Goal: Task Accomplishment & Management: Use online tool/utility

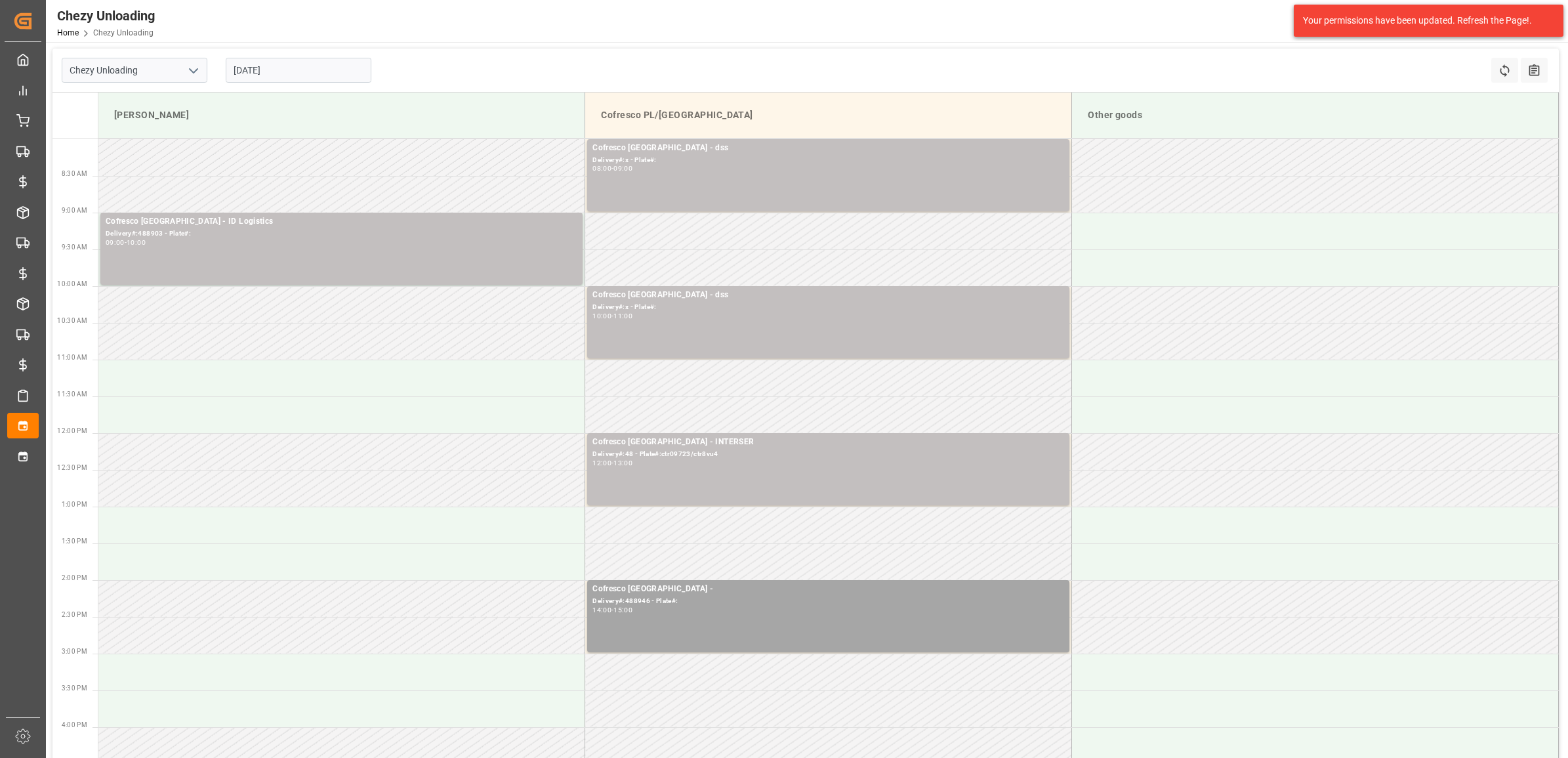
click at [264, 69] on input "[DATE]" at bounding box center [299, 70] width 146 height 25
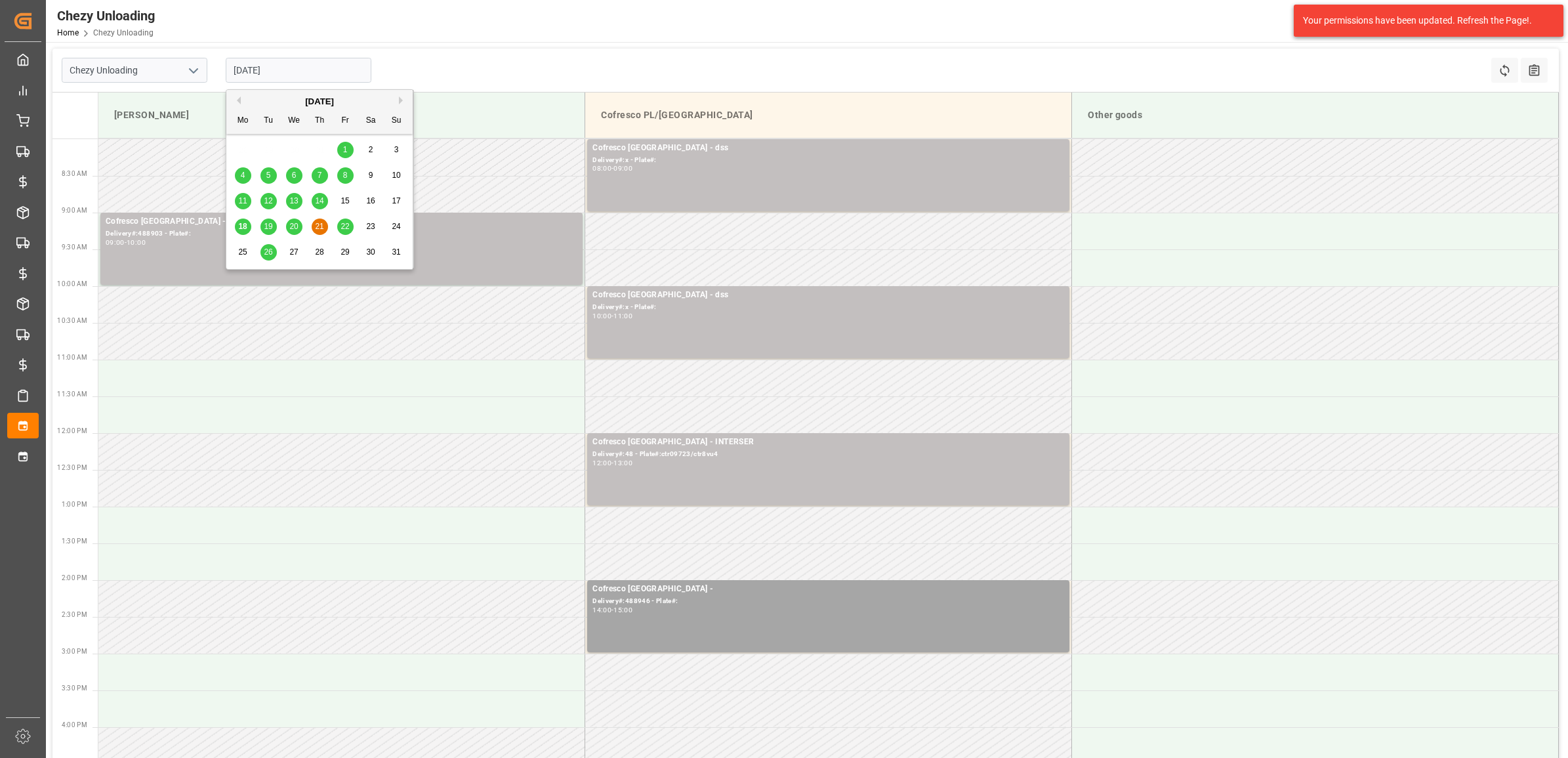
click at [300, 225] on div "20" at bounding box center [294, 227] width 17 height 16
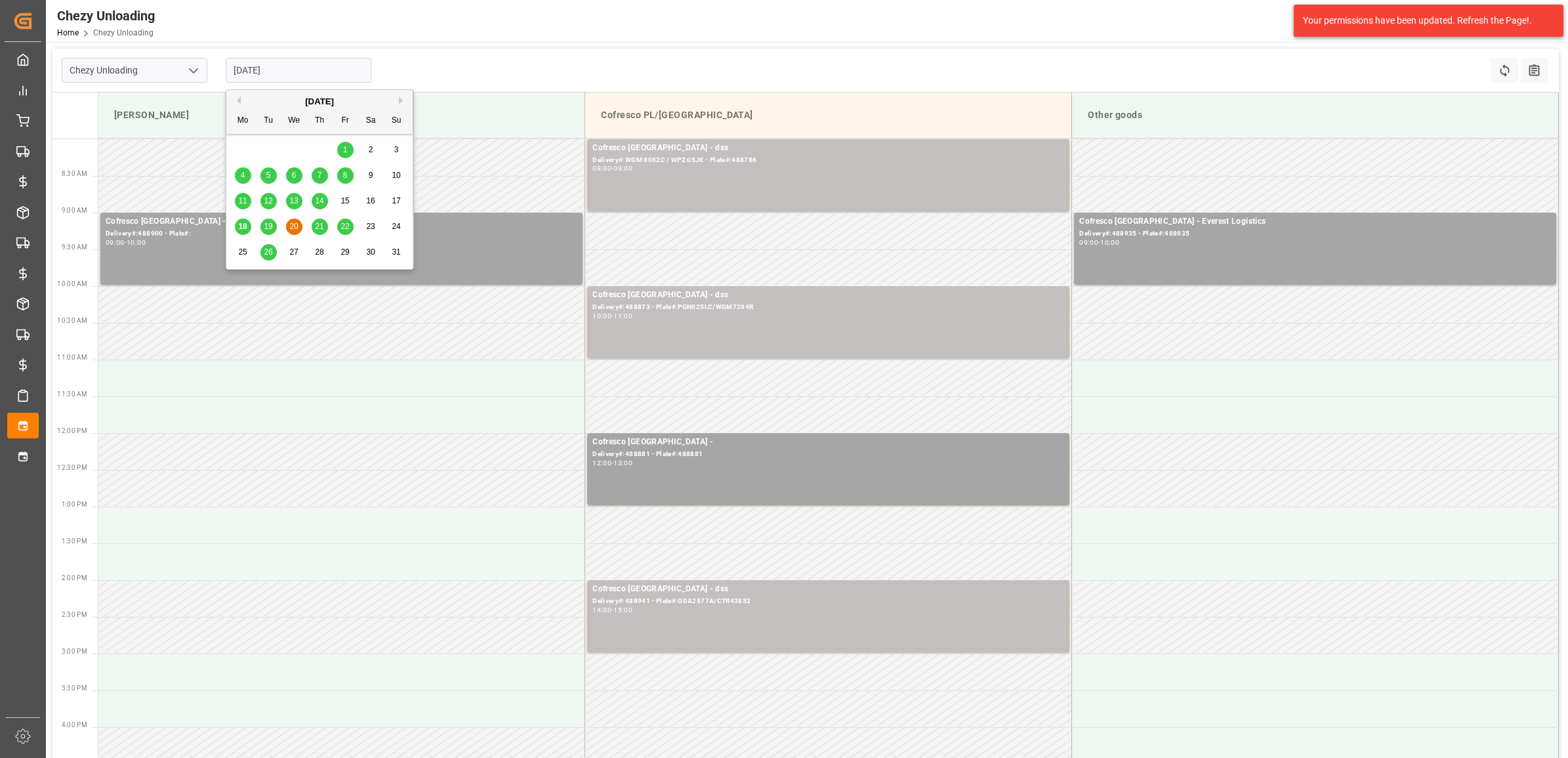
click at [277, 74] on input "[DATE]" at bounding box center [299, 70] width 146 height 25
click at [240, 224] on span "18" at bounding box center [242, 226] width 9 height 9
type input "[DATE]"
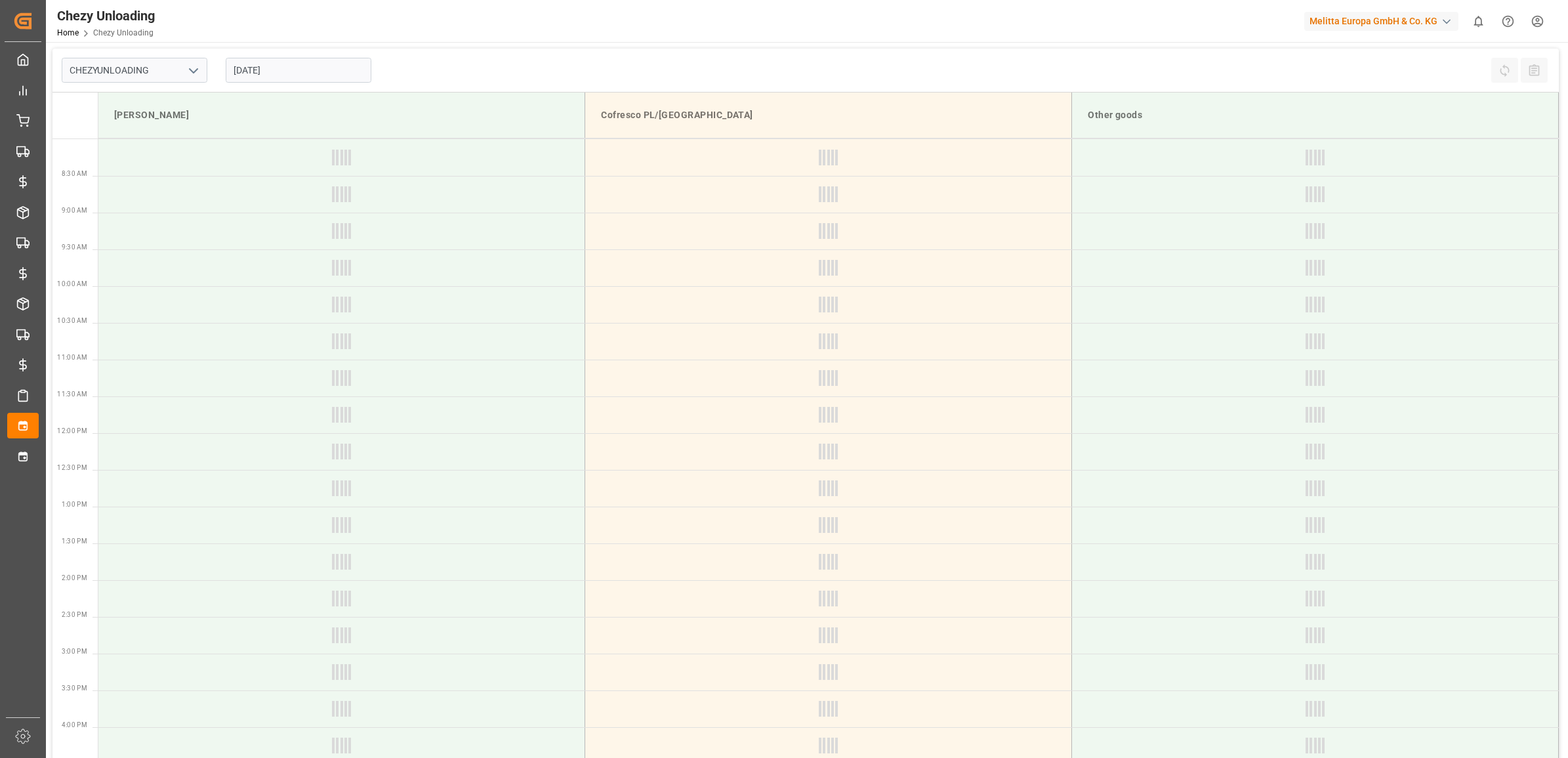
type input "Chezy Unloading"
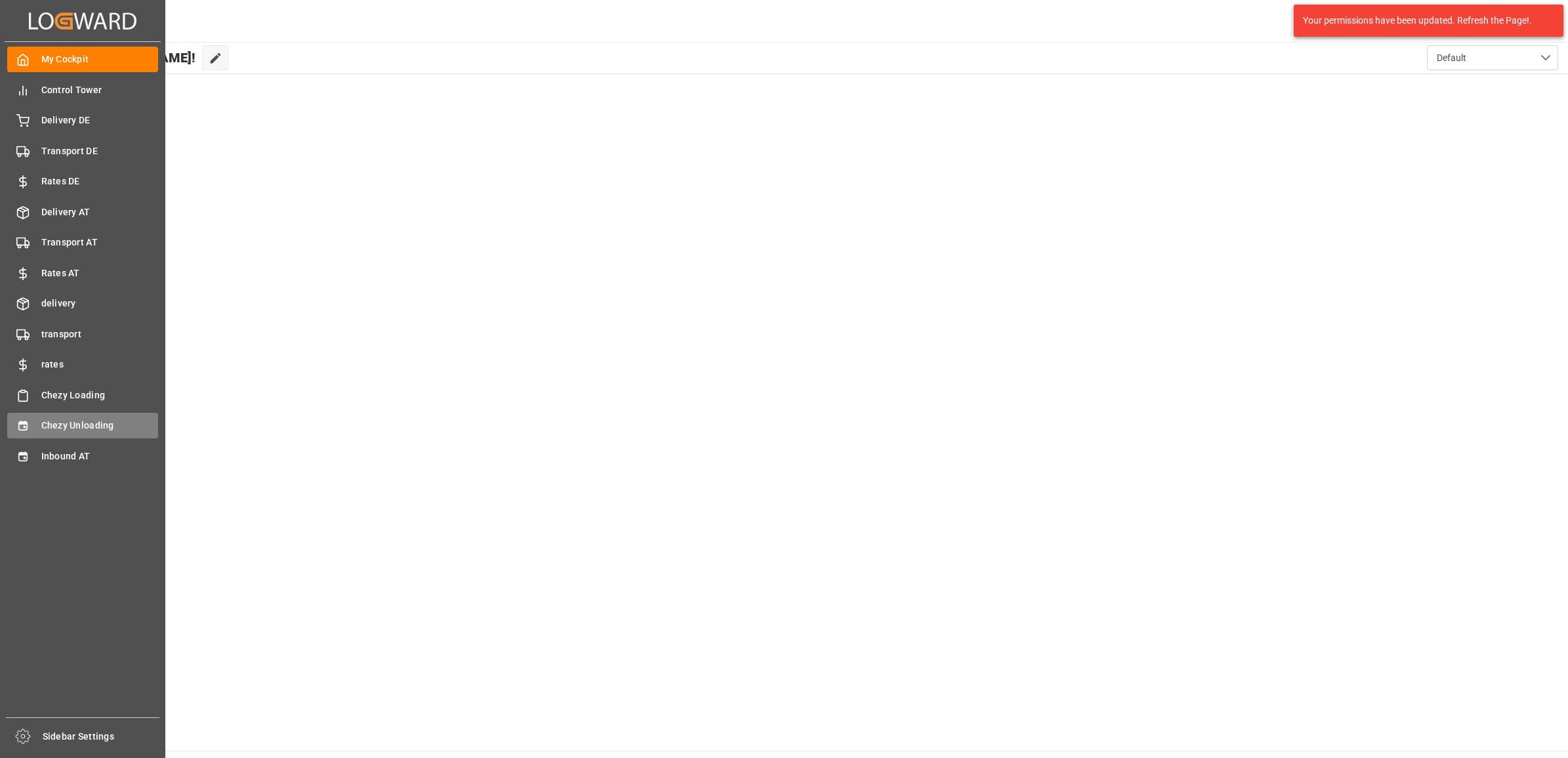
click at [26, 425] on icon at bounding box center [23, 426] width 13 height 13
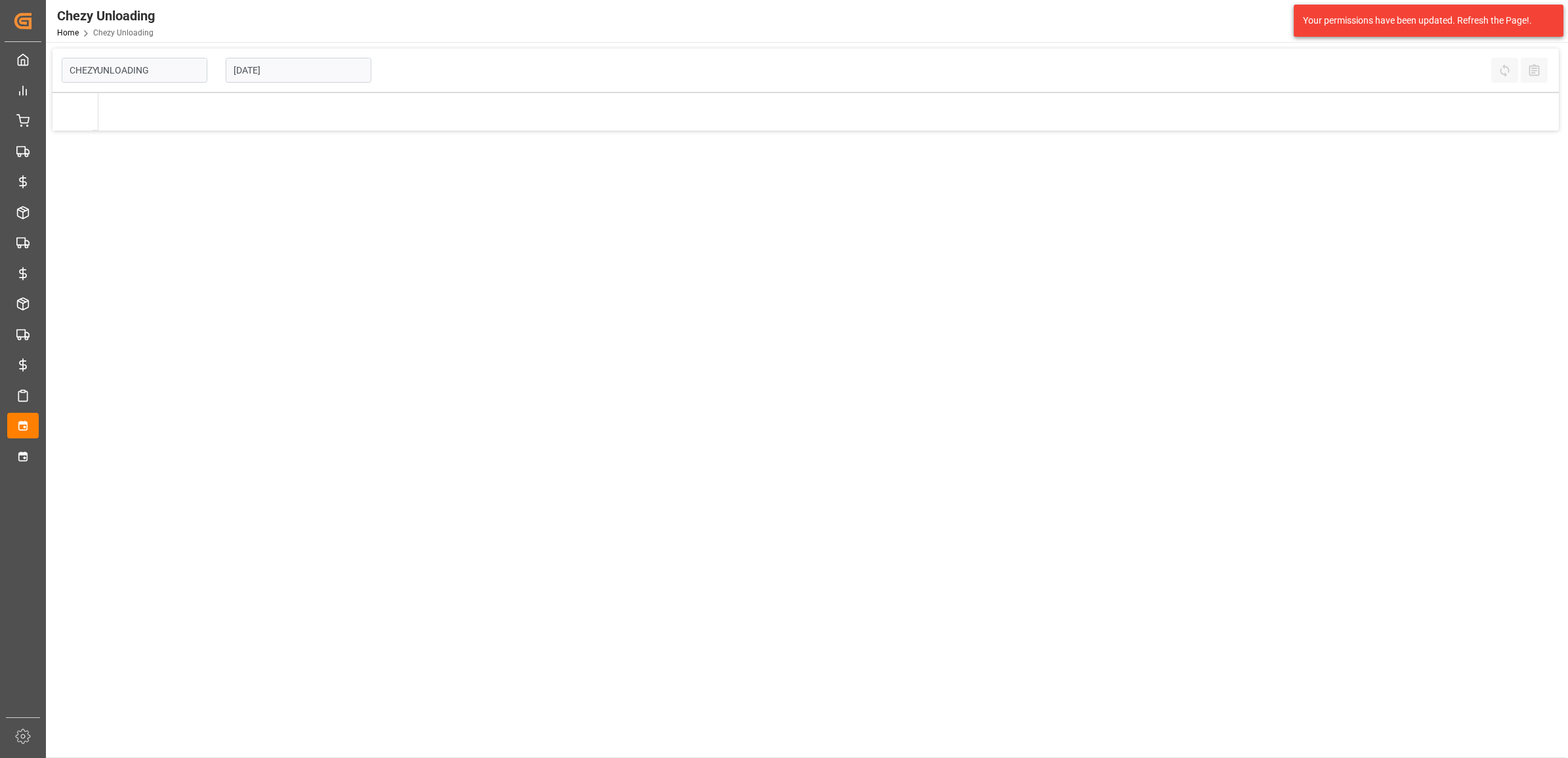
click at [291, 77] on input "[DATE]" at bounding box center [299, 70] width 146 height 25
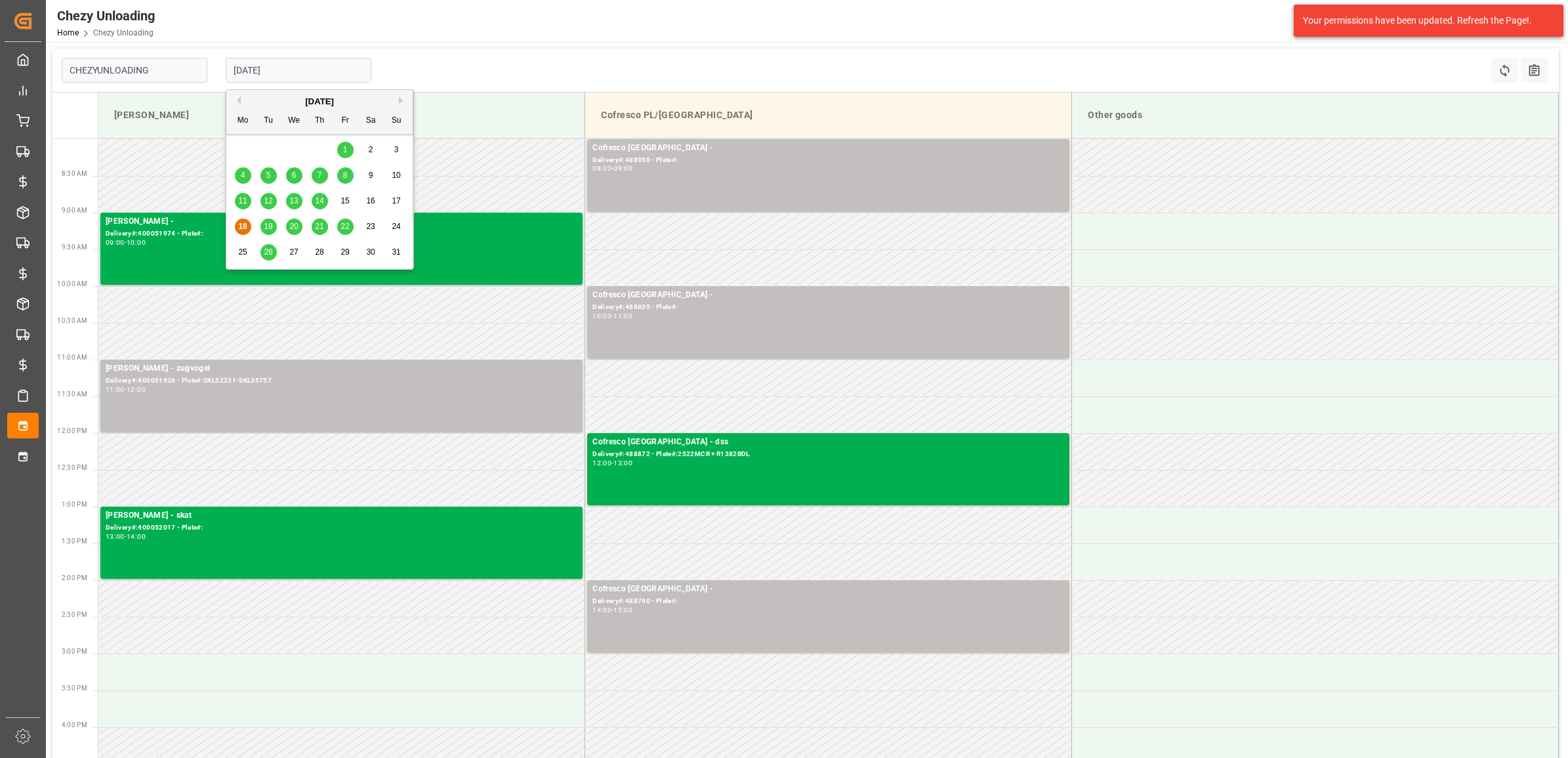
click at [316, 233] on div "21" at bounding box center [320, 227] width 17 height 16
type input "[DATE]"
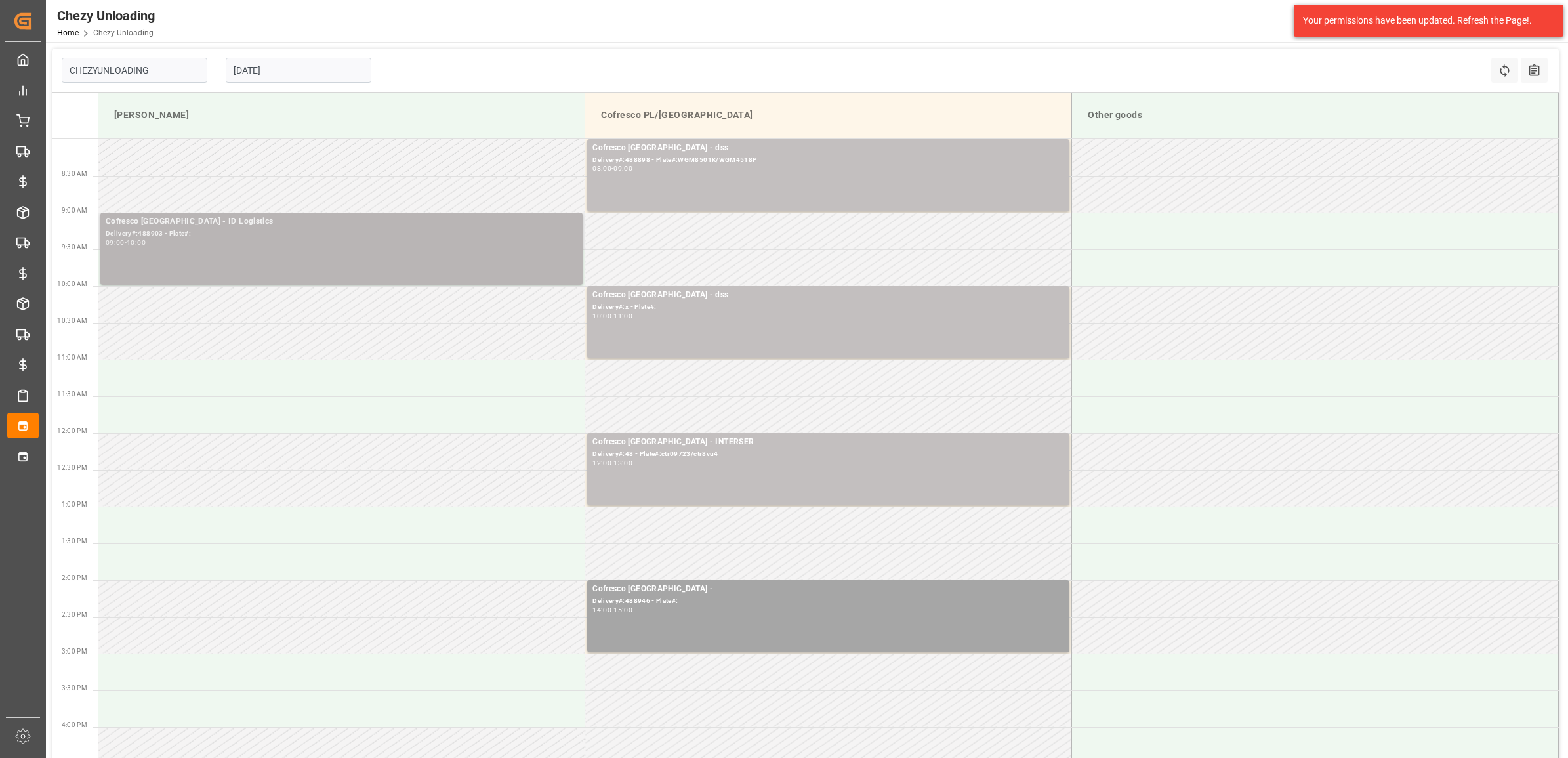
type input "Chezy Unloading"
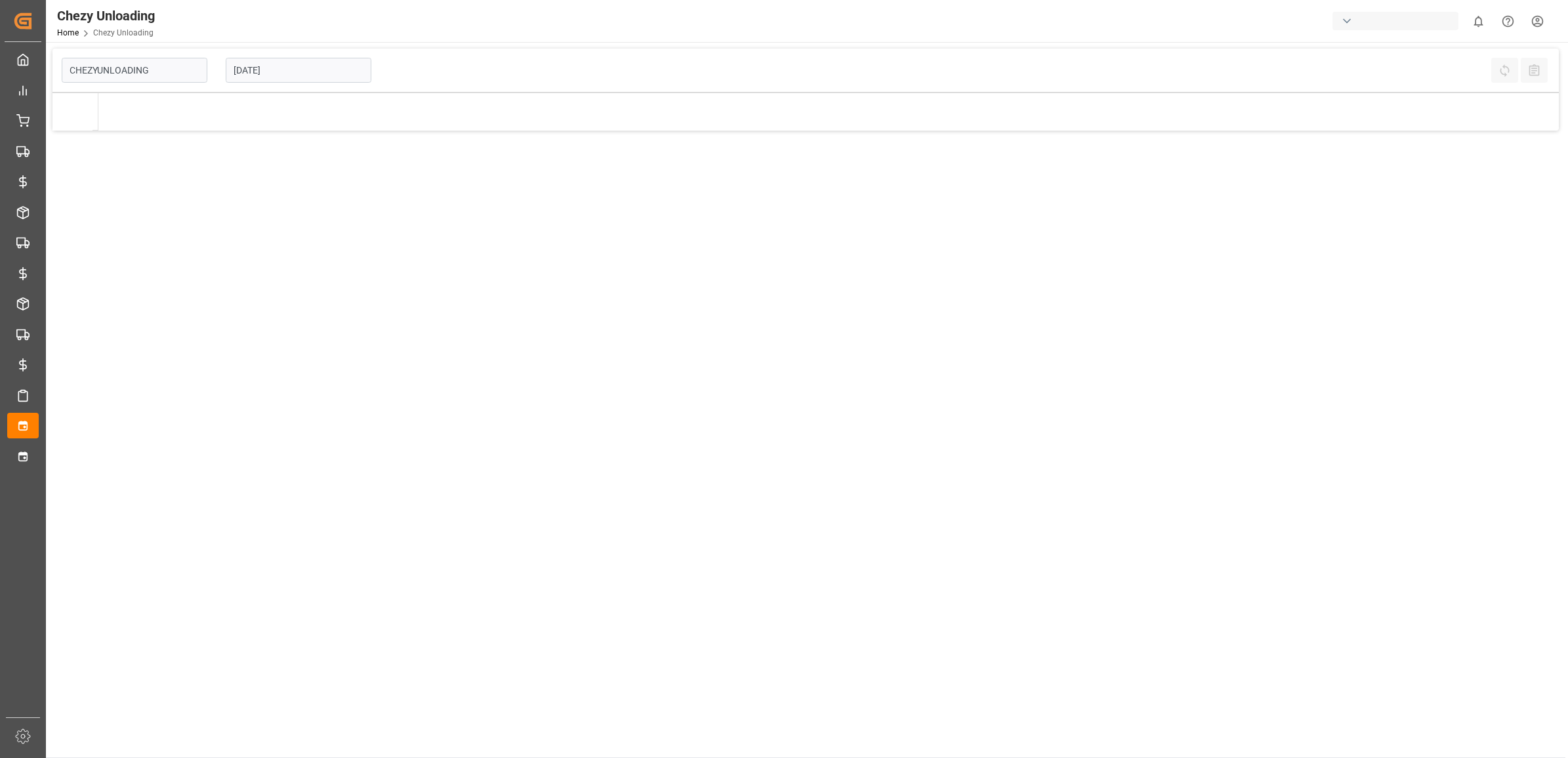
type input "Chezy Unloading"
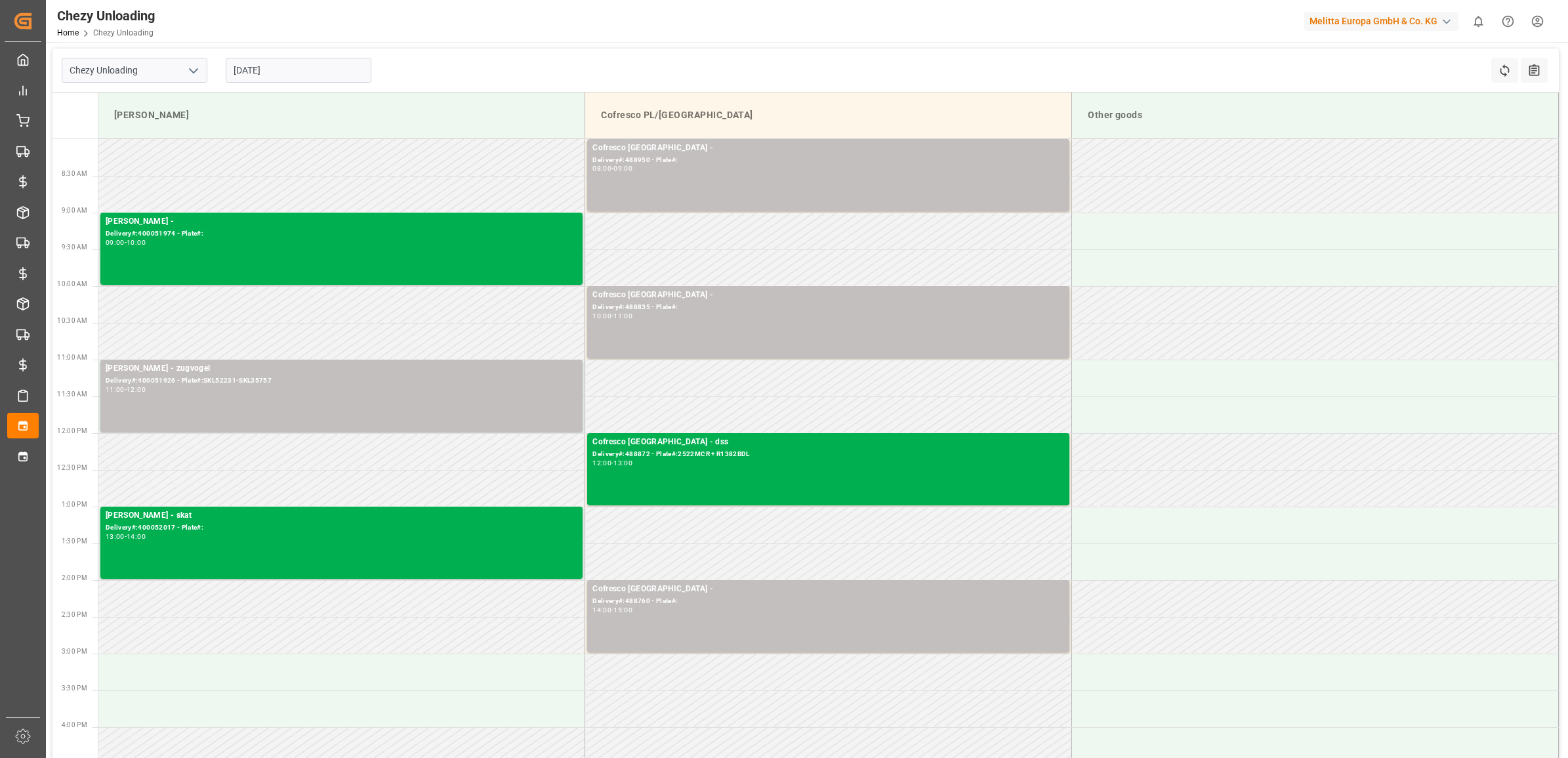
click at [269, 75] on input "[DATE]" at bounding box center [299, 70] width 146 height 25
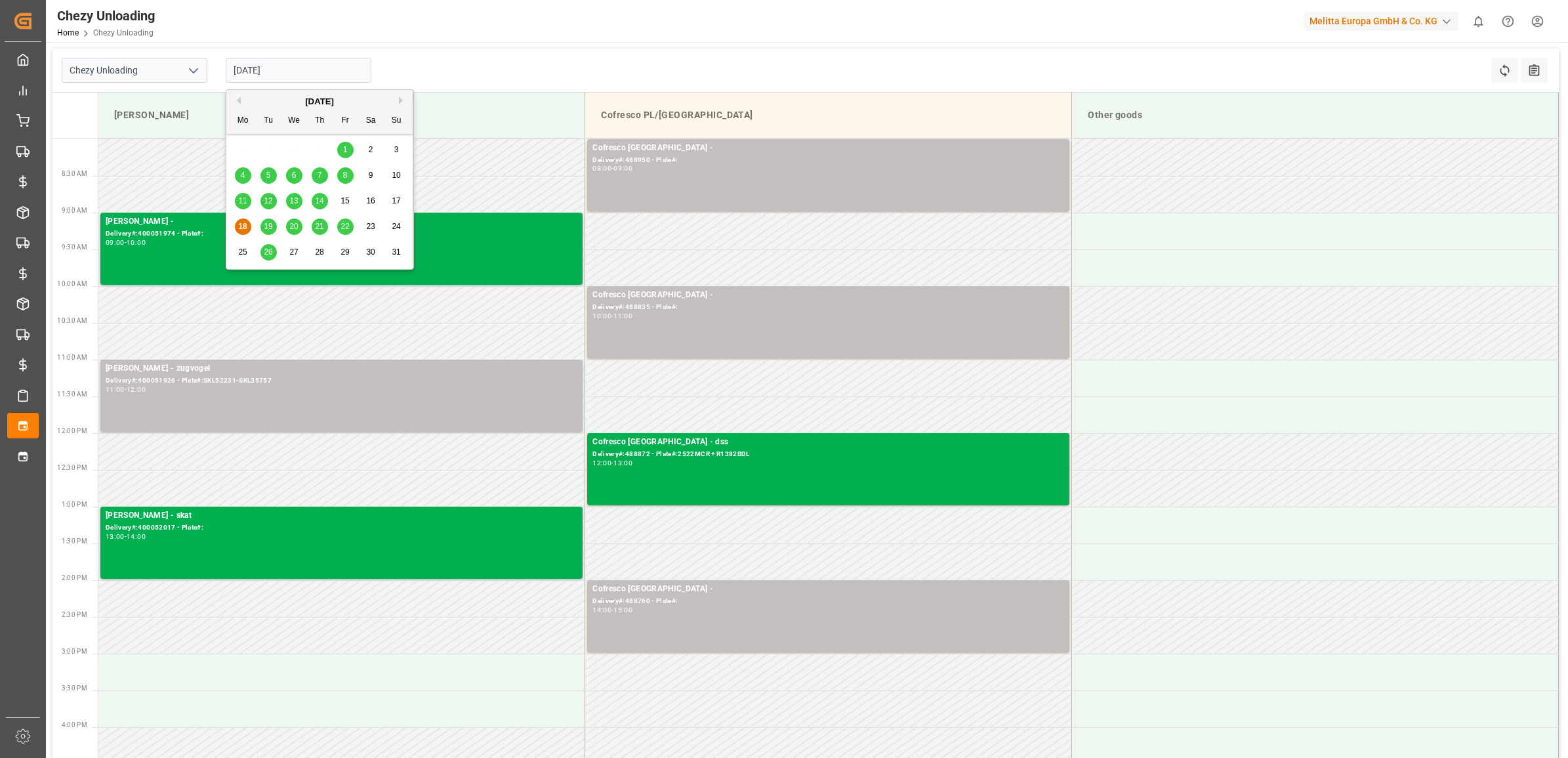
click at [294, 230] on span "20" at bounding box center [293, 226] width 9 height 9
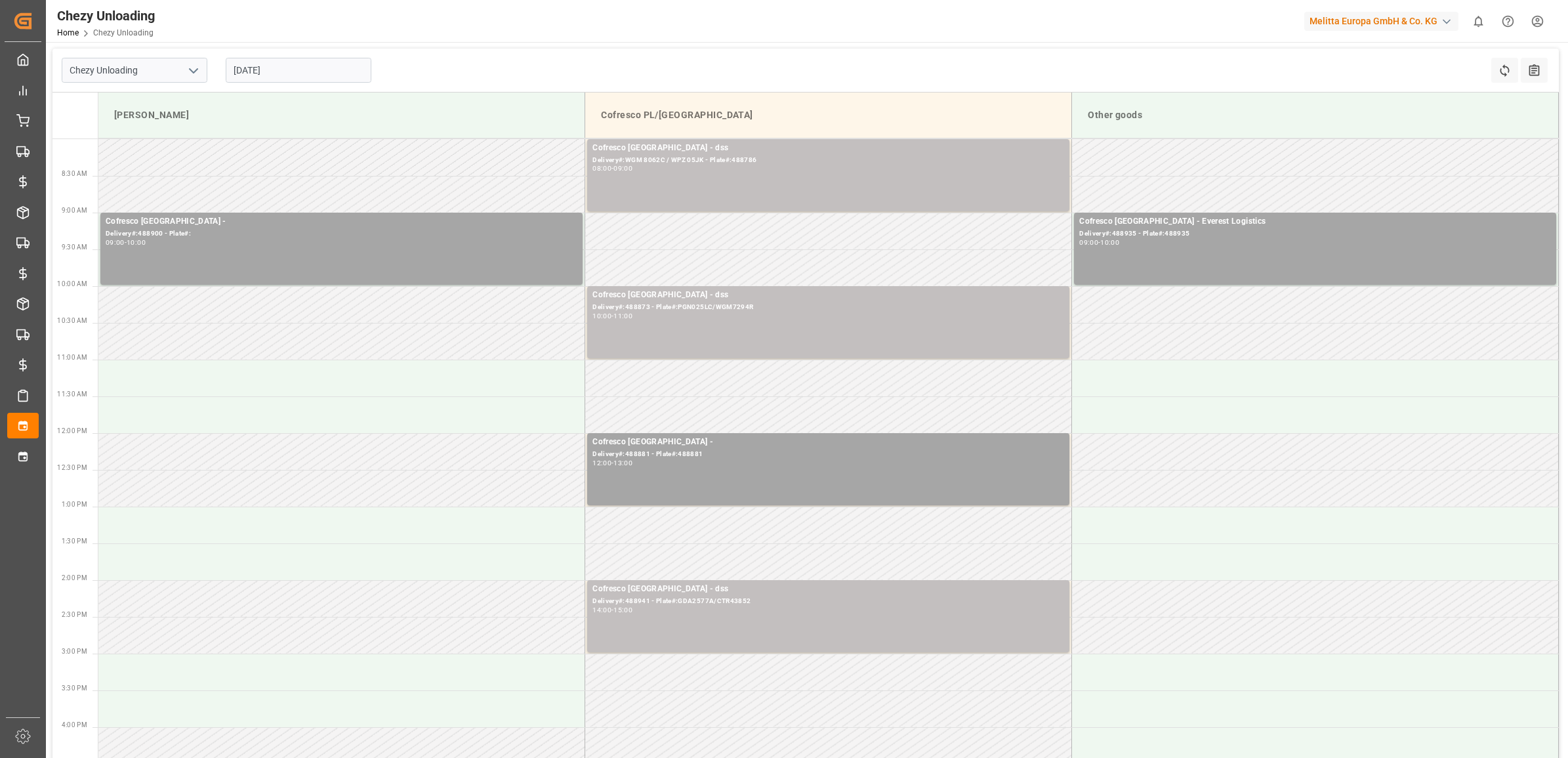
click at [264, 71] on input "[DATE]" at bounding box center [299, 70] width 146 height 25
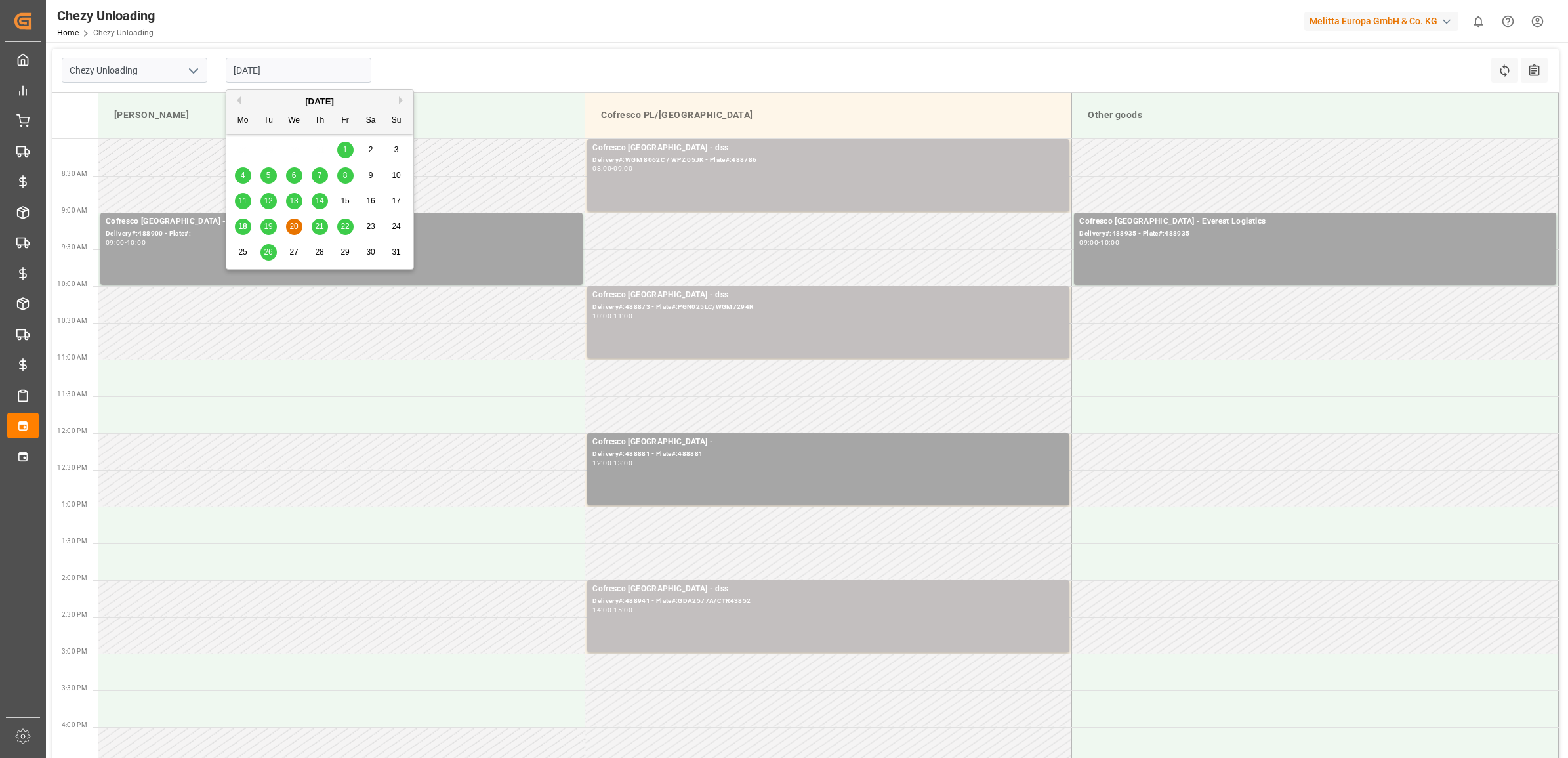
click at [313, 225] on div "21" at bounding box center [320, 227] width 17 height 16
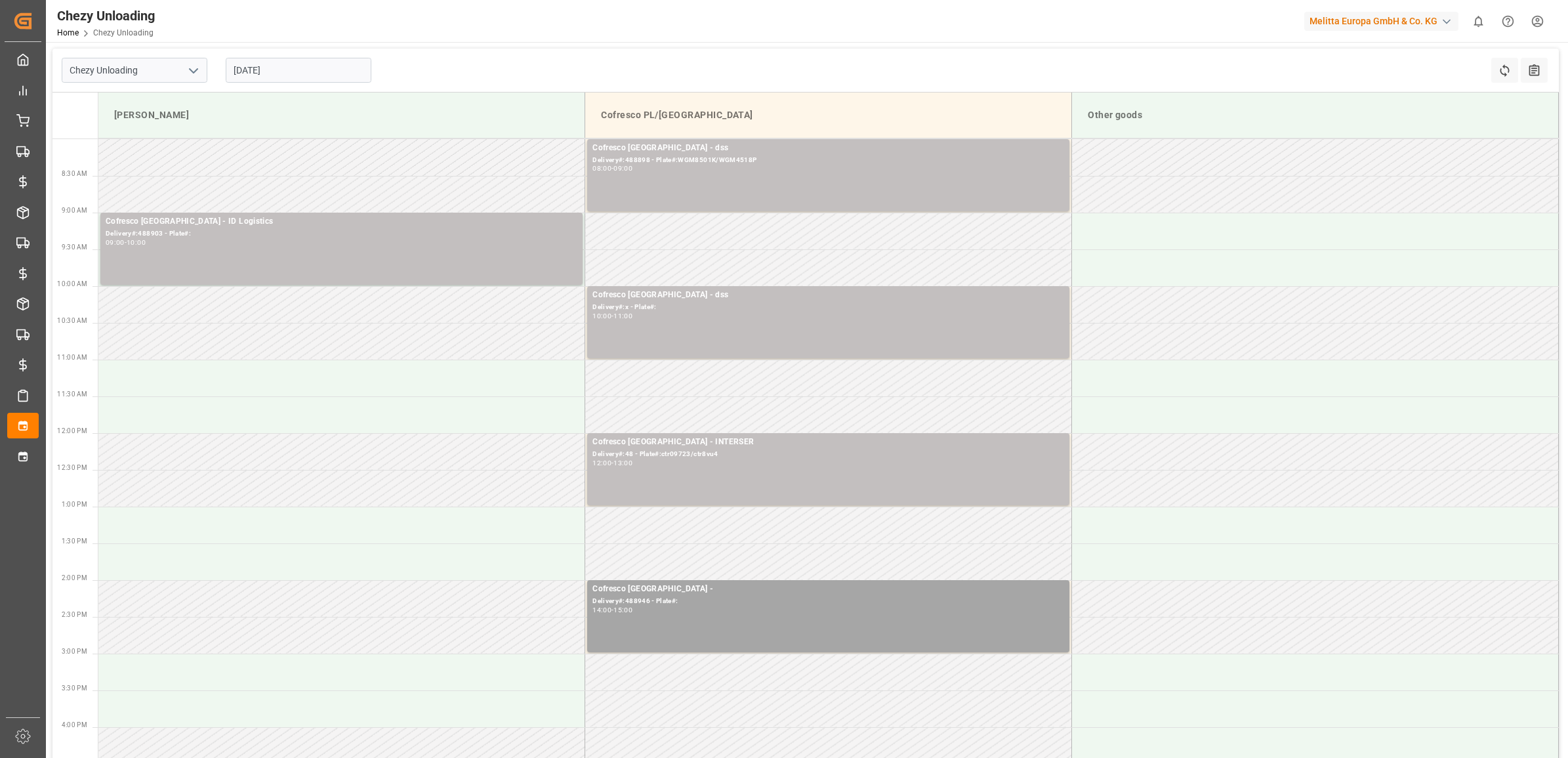
click at [281, 66] on input "[DATE]" at bounding box center [299, 70] width 146 height 25
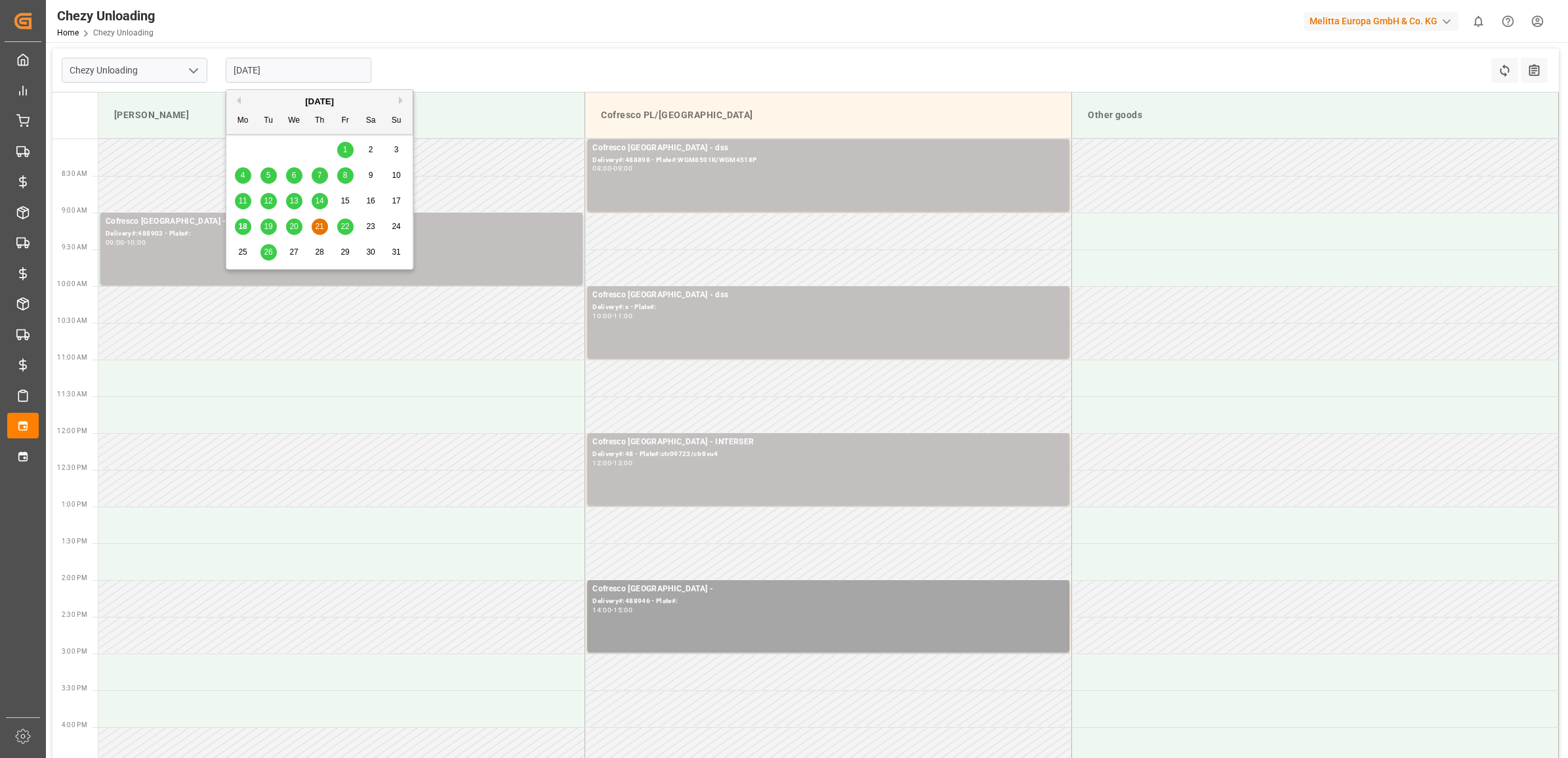
click at [246, 226] on span "18" at bounding box center [242, 226] width 9 height 9
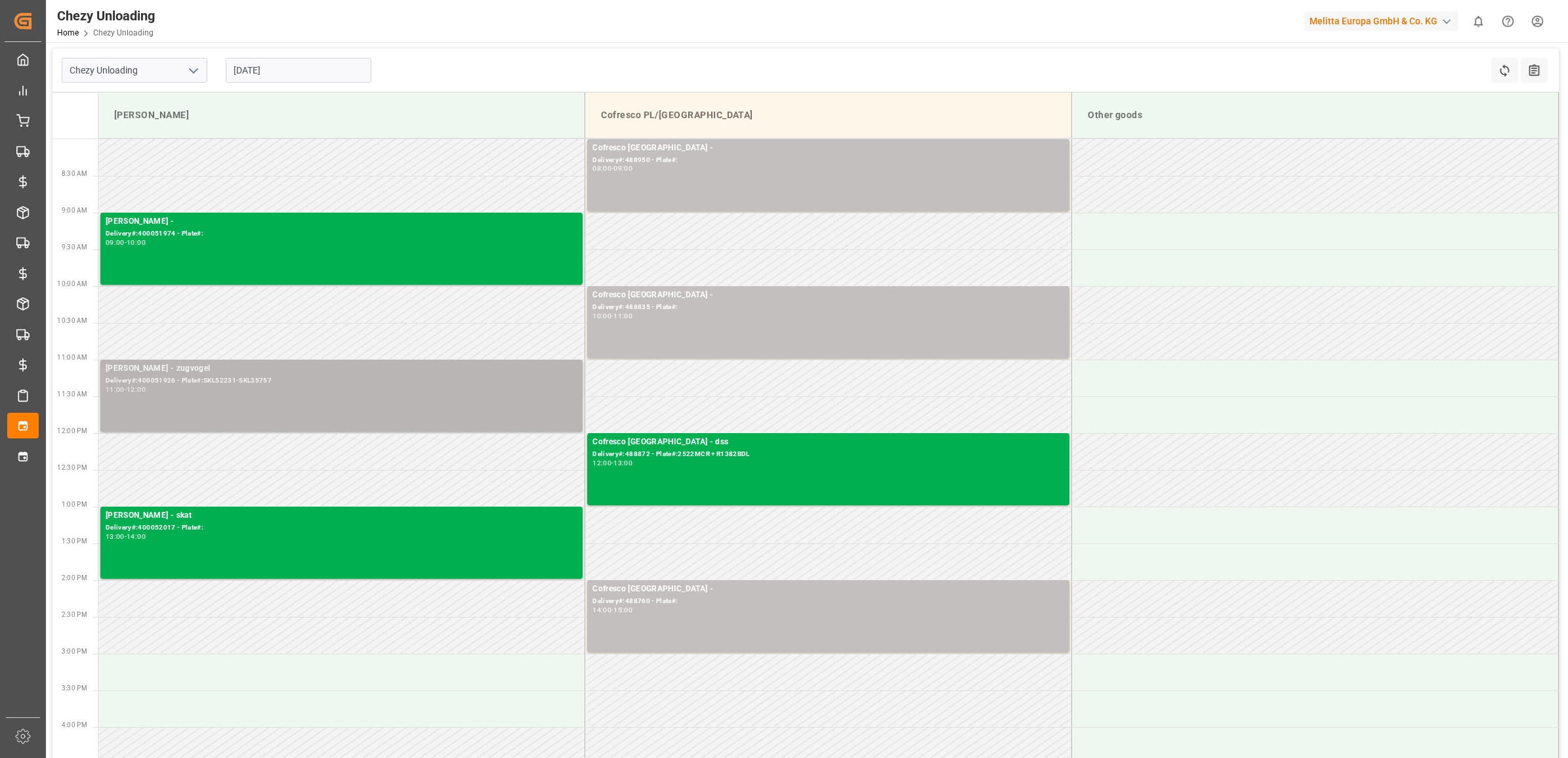
click at [166, 385] on div "Delivery#:400051926 - Plate#:SKL52231-SKL35757" at bounding box center [342, 381] width 471 height 11
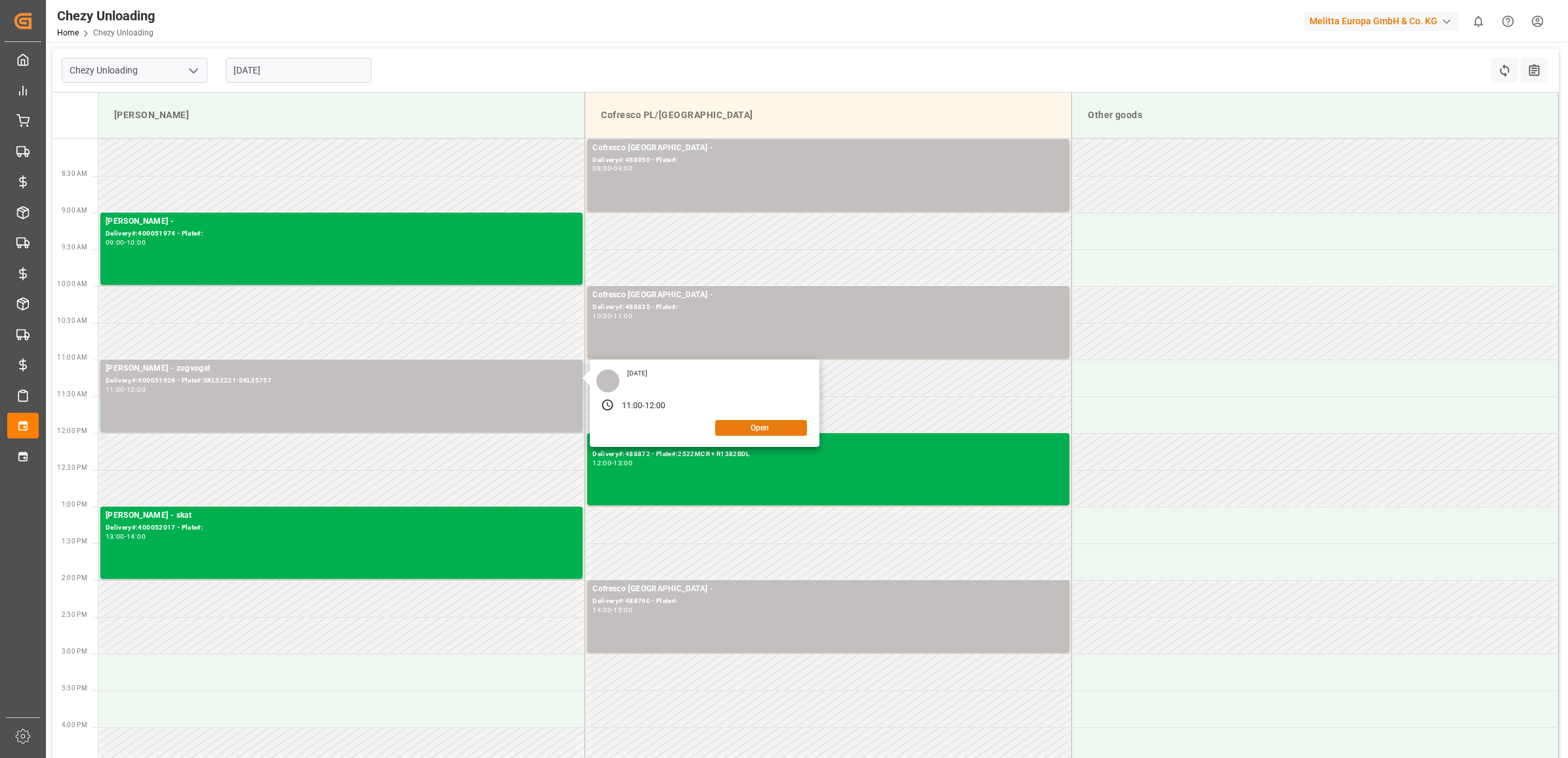
click at [758, 430] on button "Open" at bounding box center [761, 428] width 92 height 16
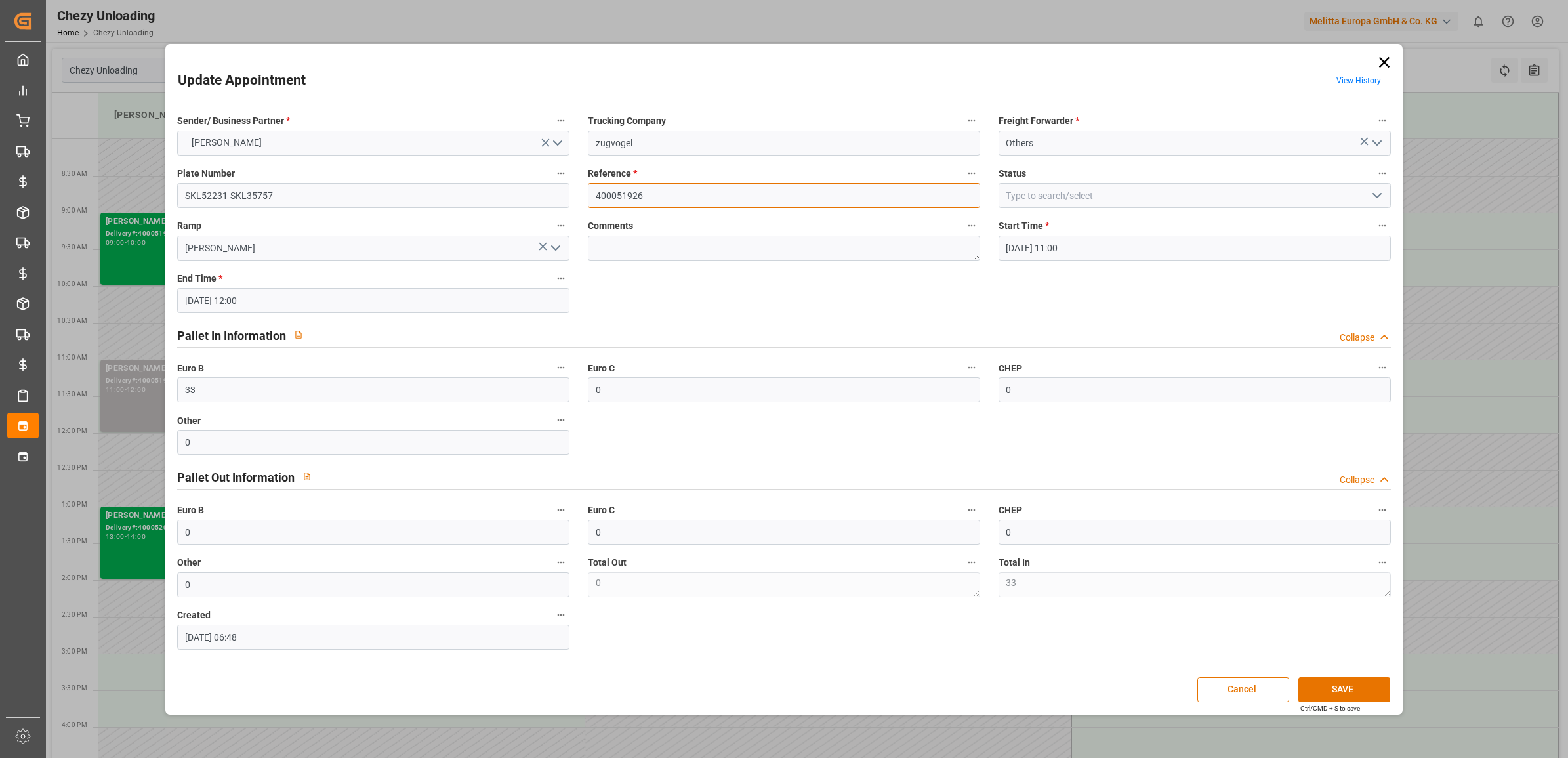
drag, startPoint x: 661, startPoint y: 197, endPoint x: 569, endPoint y: 200, distance: 92.0
click at [569, 200] on div "Sender/ Business Partner * [PERSON_NAME] Trucking Company zugvogel Freight Forw…" at bounding box center [784, 381] width 1232 height 546
click at [1382, 60] on icon at bounding box center [1384, 62] width 11 height 11
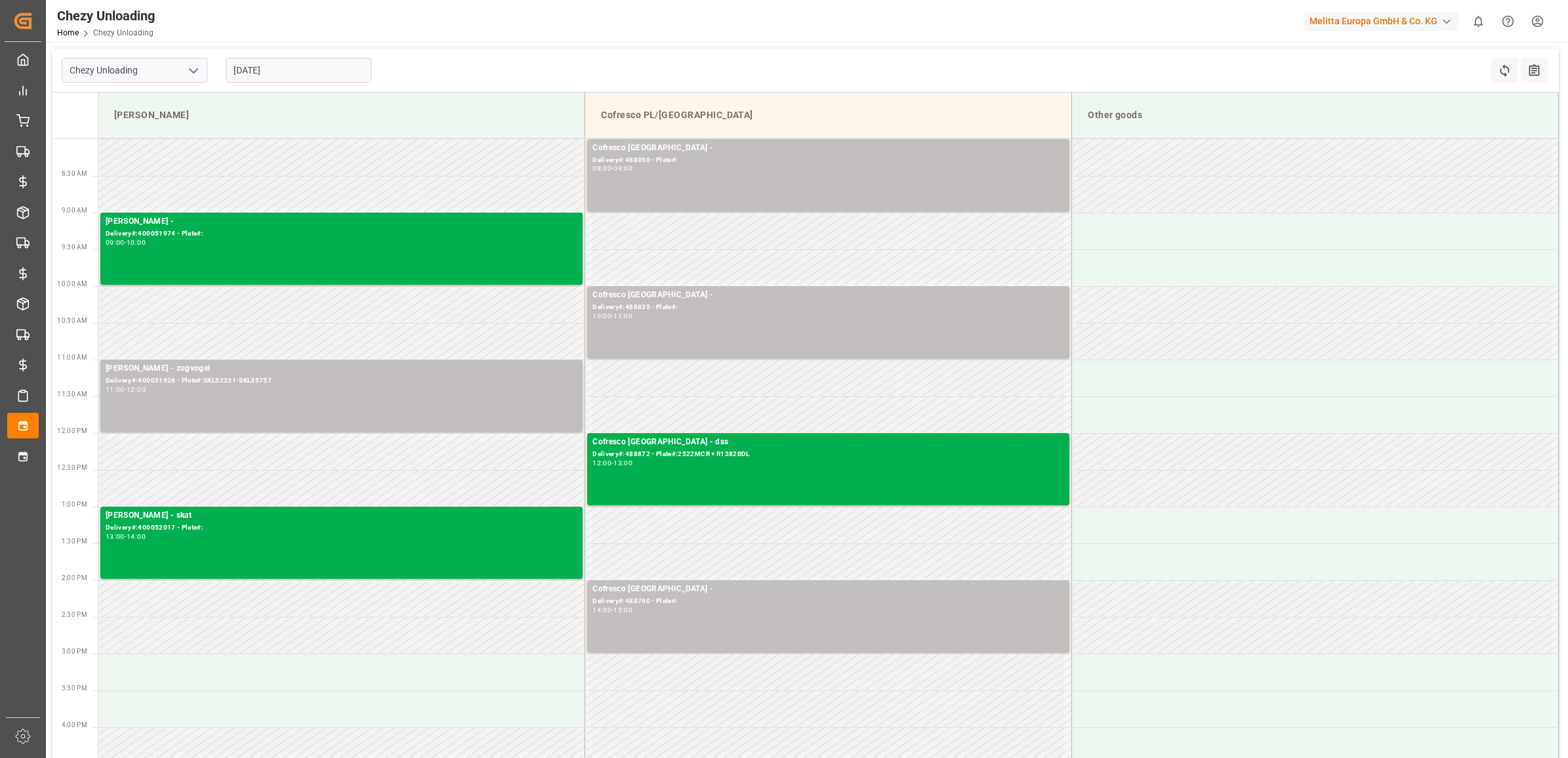
click at [304, 70] on input "[DATE]" at bounding box center [299, 70] width 146 height 25
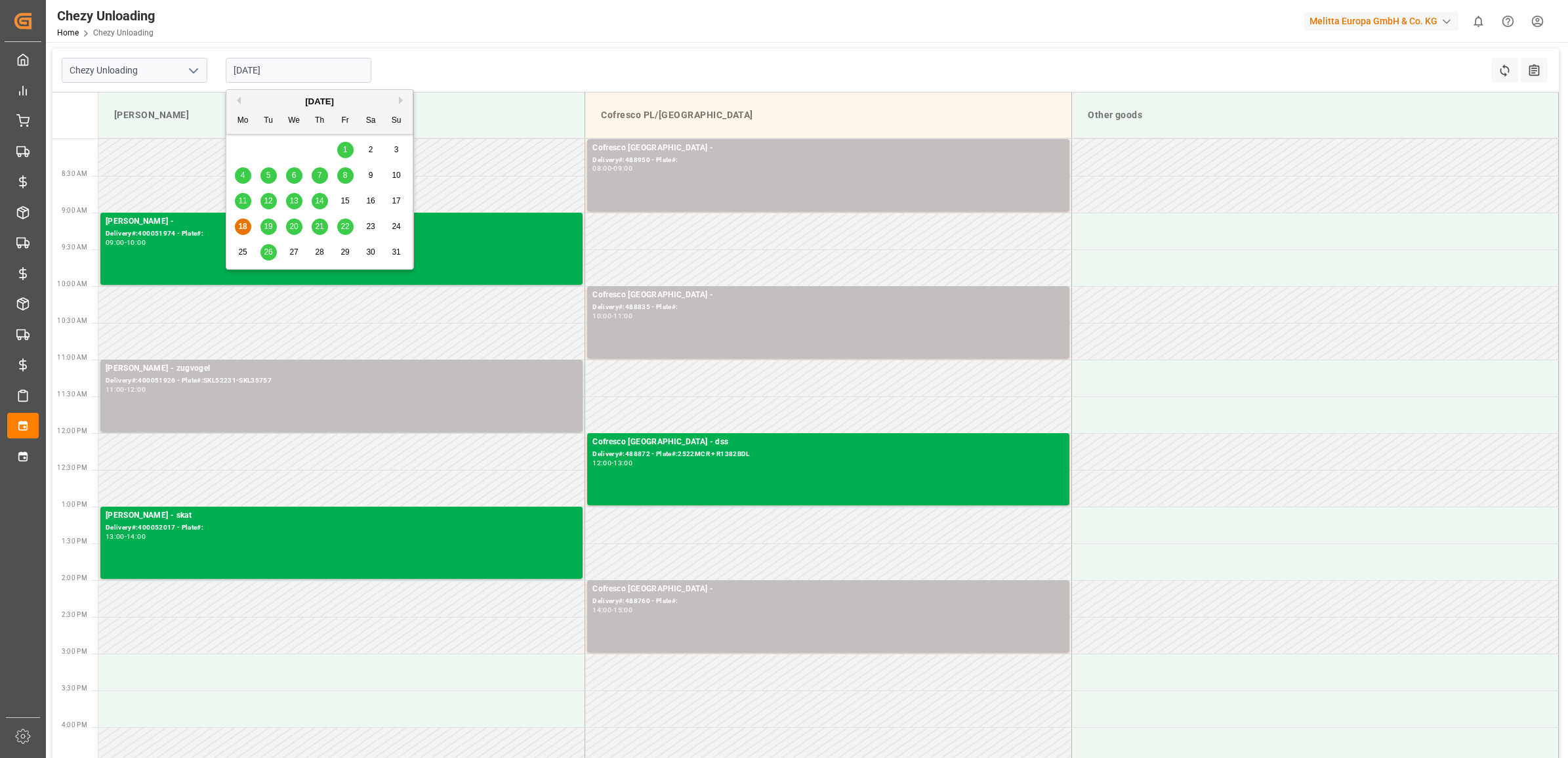
click at [238, 254] on span "25" at bounding box center [242, 252] width 9 height 9
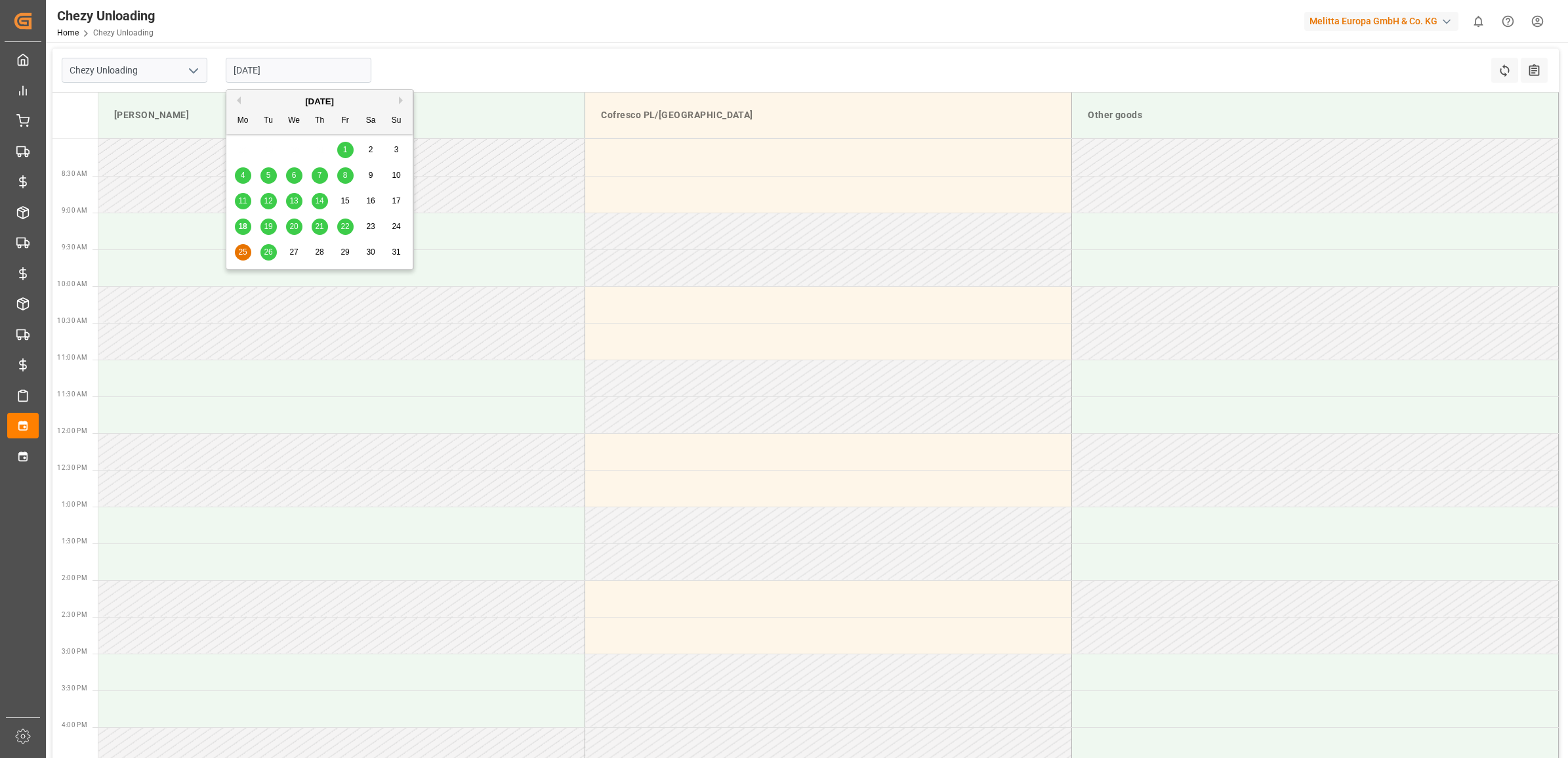
click at [301, 70] on input "[DATE]" at bounding box center [299, 70] width 146 height 25
click at [240, 227] on span "18" at bounding box center [242, 226] width 9 height 9
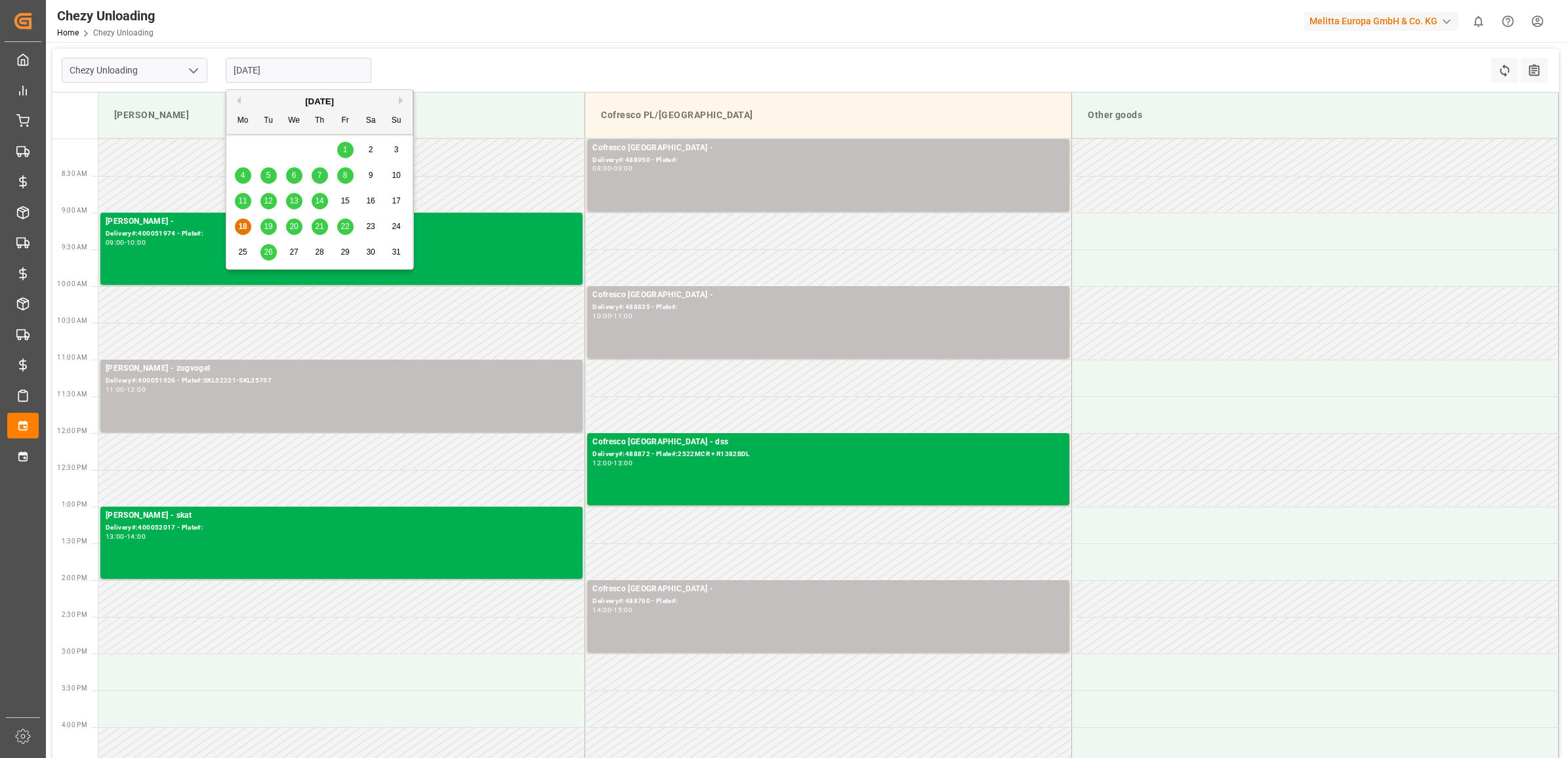
click at [279, 62] on input "[DATE]" at bounding box center [299, 70] width 146 height 25
click at [316, 201] on span "14" at bounding box center [319, 201] width 9 height 9
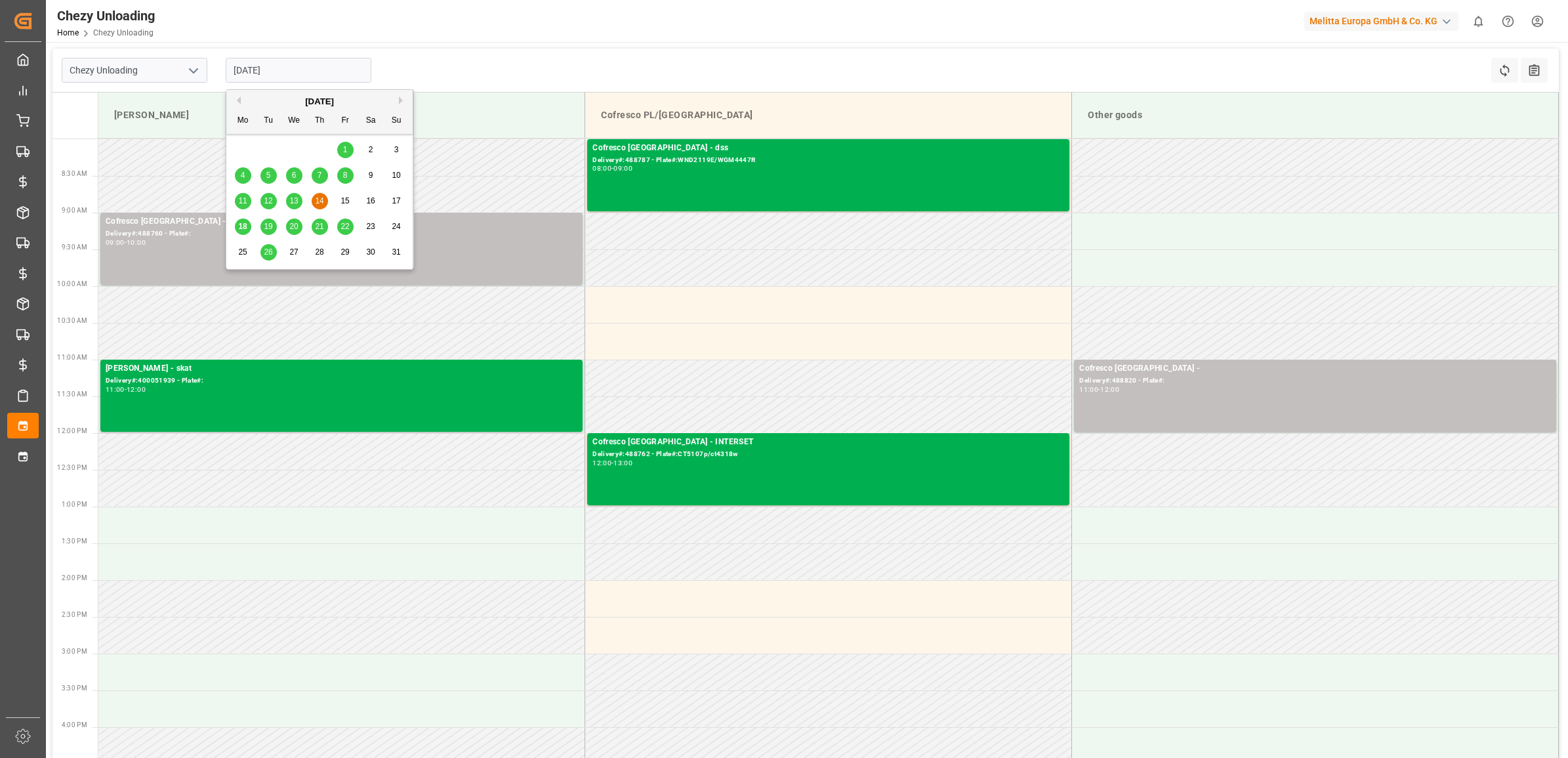
click at [304, 72] on input "[DATE]" at bounding box center [299, 70] width 146 height 25
click at [295, 198] on span "13" at bounding box center [293, 201] width 9 height 9
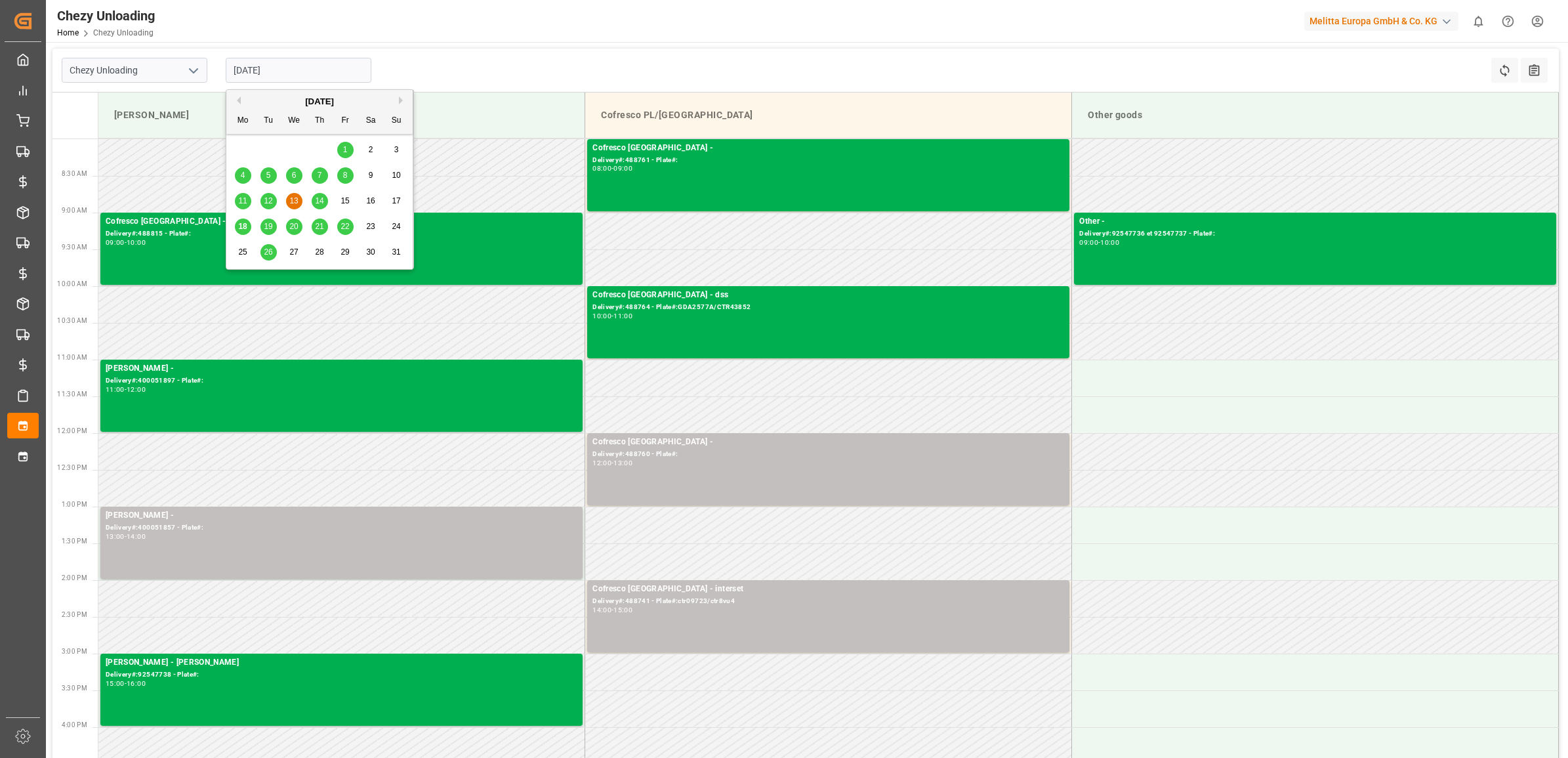
click at [303, 64] on input "[DATE]" at bounding box center [299, 70] width 146 height 25
click at [266, 197] on span "12" at bounding box center [268, 201] width 9 height 9
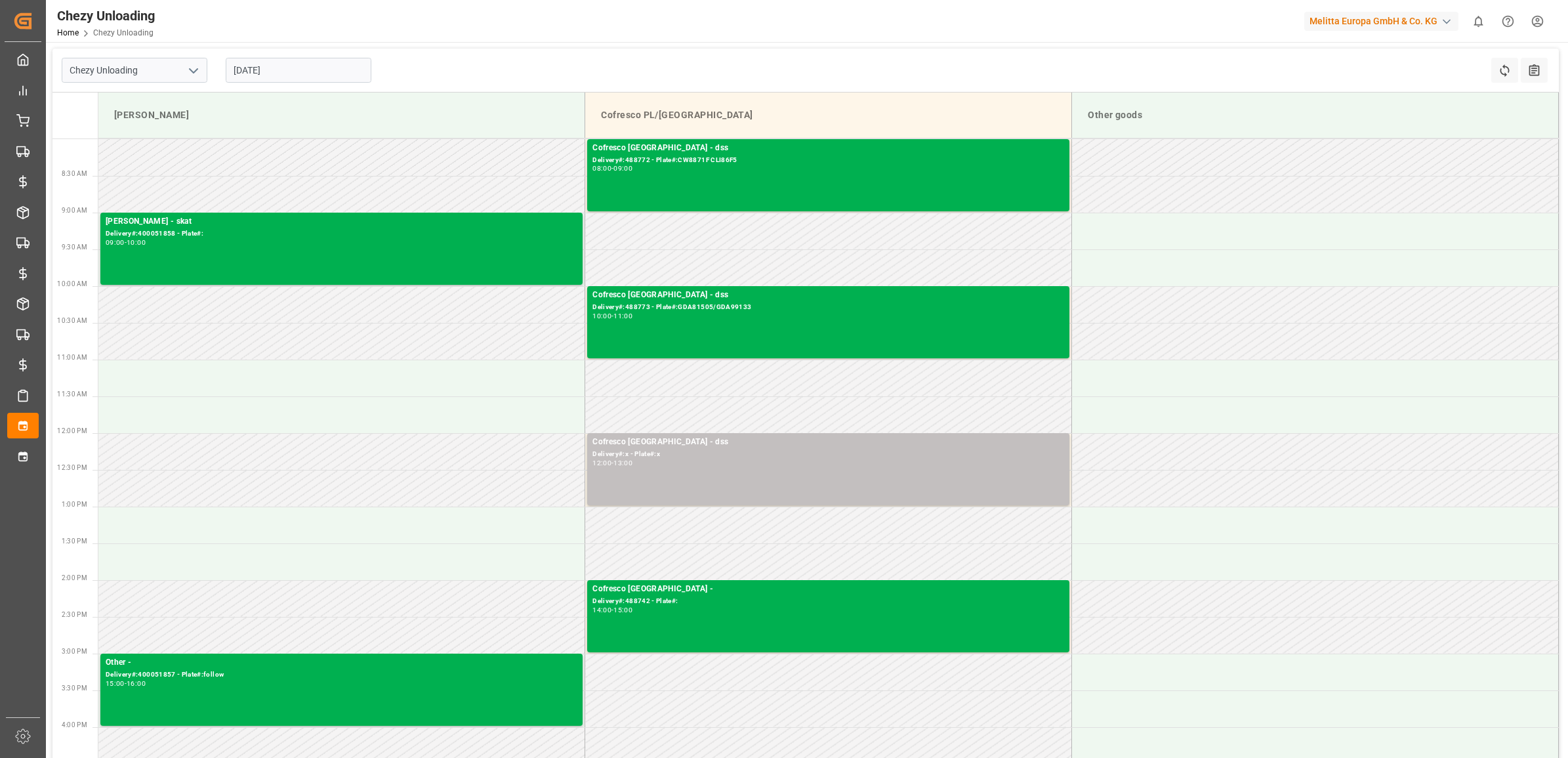
click at [291, 71] on input "[DATE]" at bounding box center [299, 70] width 146 height 25
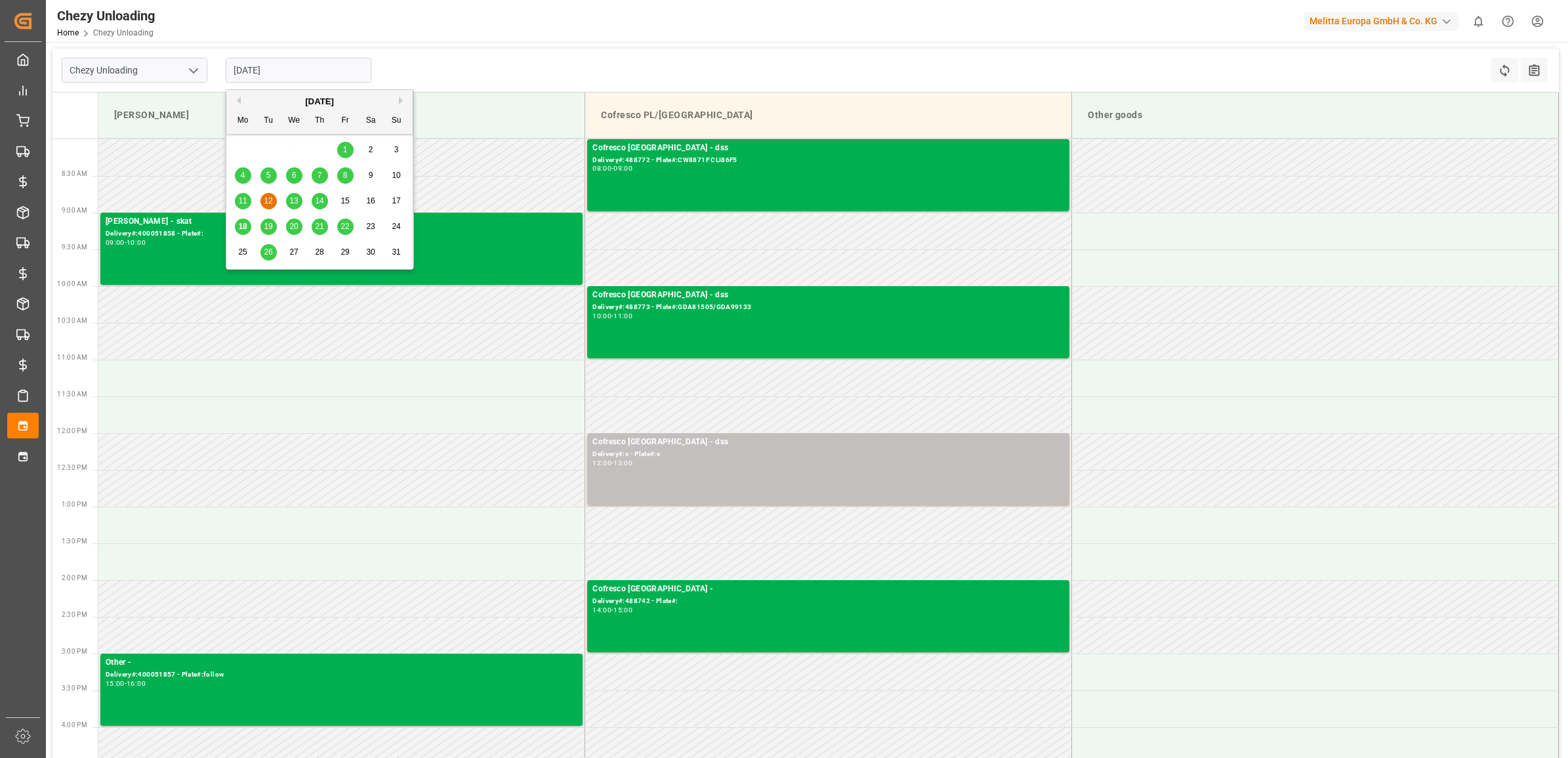
click at [250, 195] on div "11" at bounding box center [243, 201] width 17 height 16
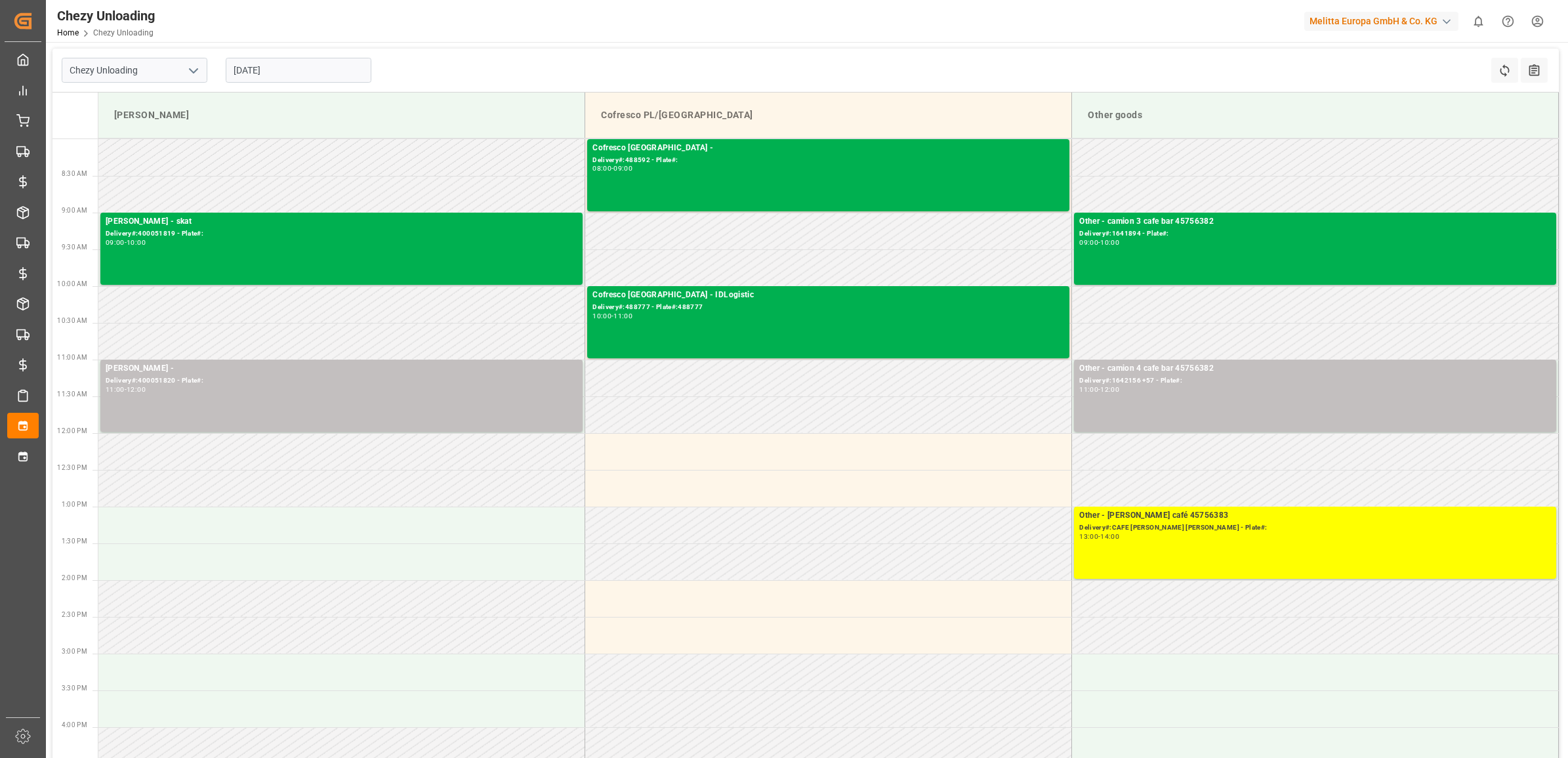
click at [309, 75] on input "[DATE]" at bounding box center [299, 70] width 146 height 25
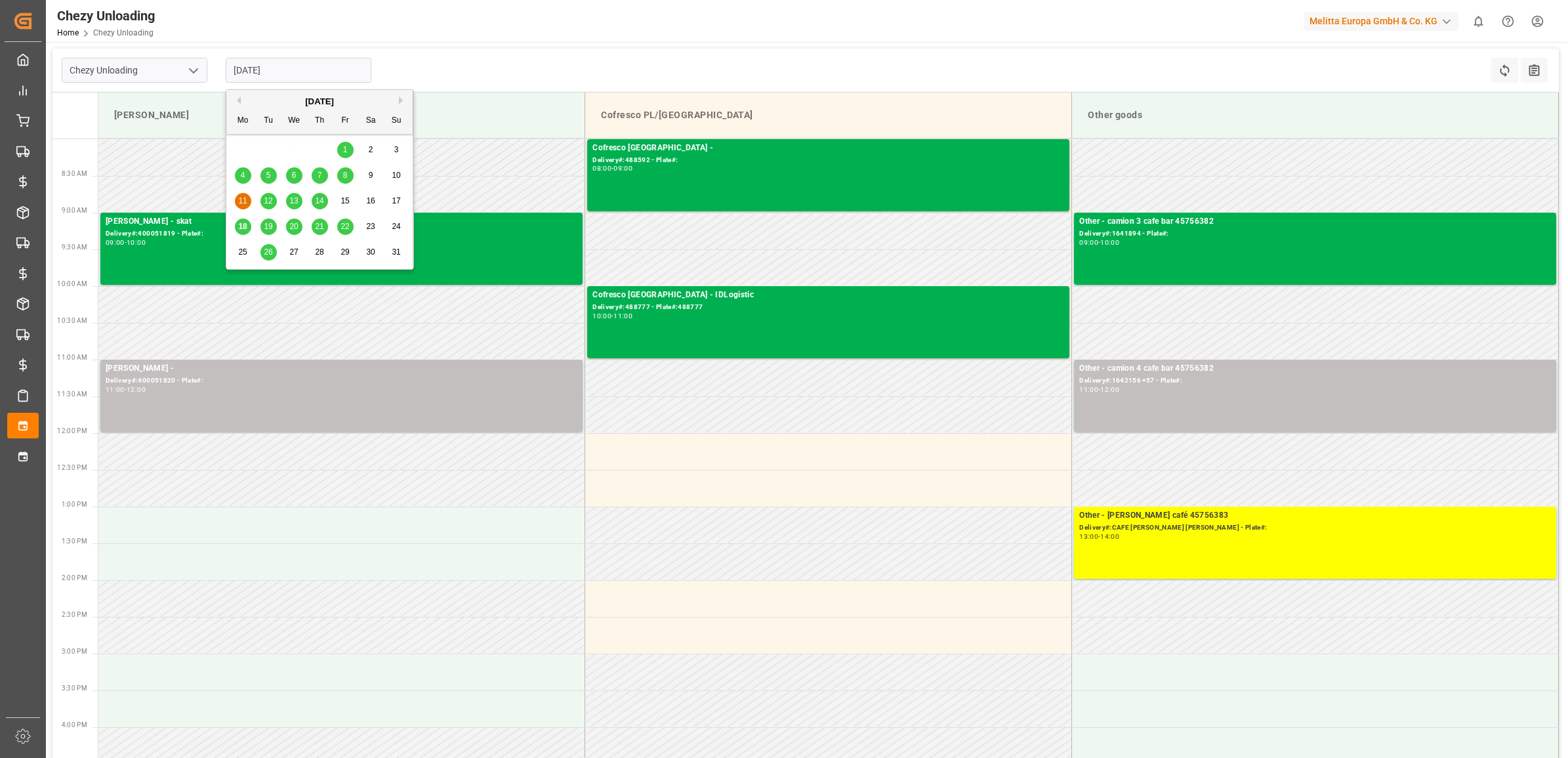
click at [244, 171] on span "4" at bounding box center [243, 175] width 5 height 9
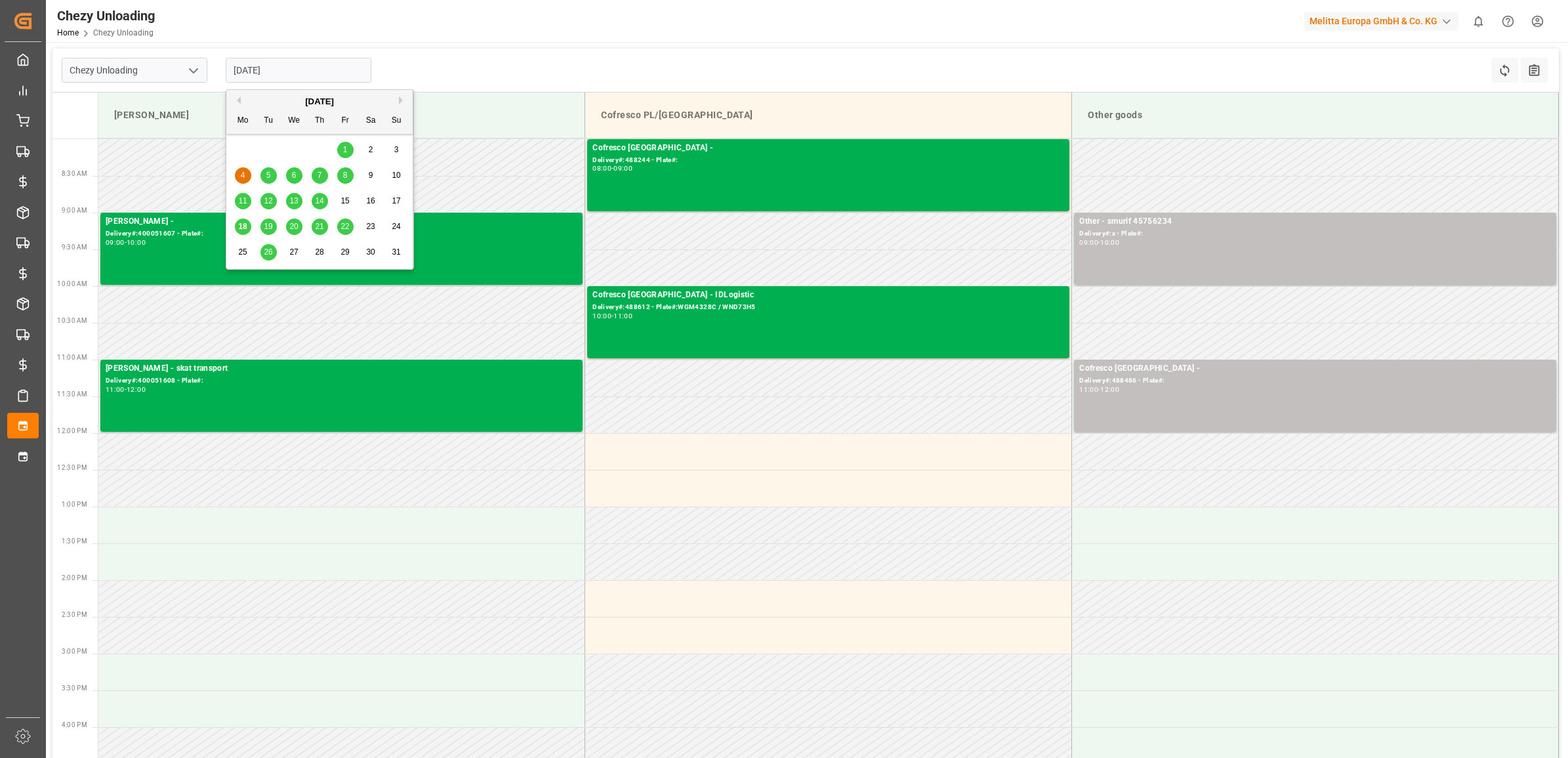
click at [287, 68] on input "[DATE]" at bounding box center [299, 70] width 146 height 25
click at [264, 174] on div "5" at bounding box center [268, 176] width 17 height 16
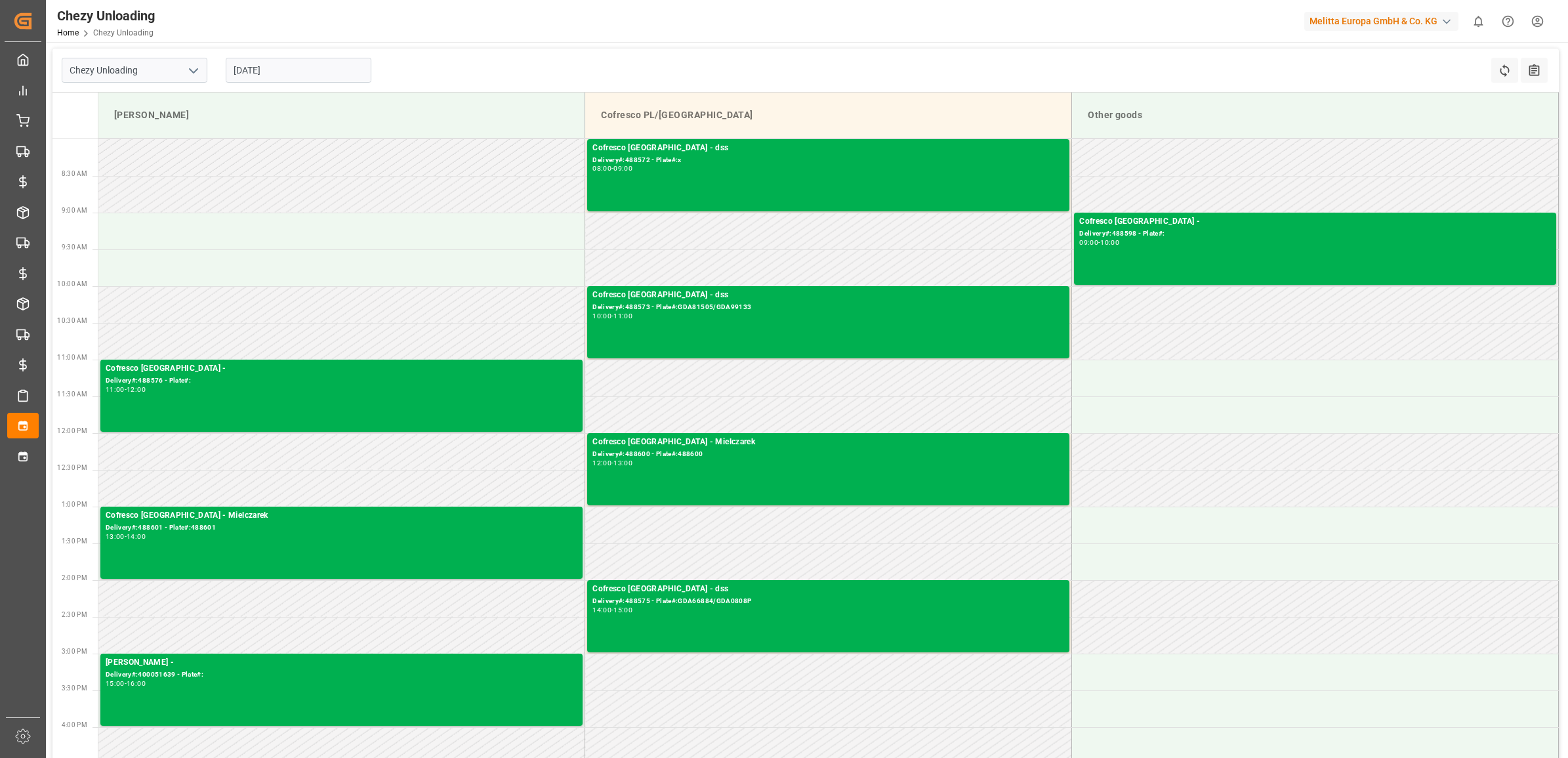
click at [280, 74] on input "[DATE]" at bounding box center [299, 70] width 146 height 25
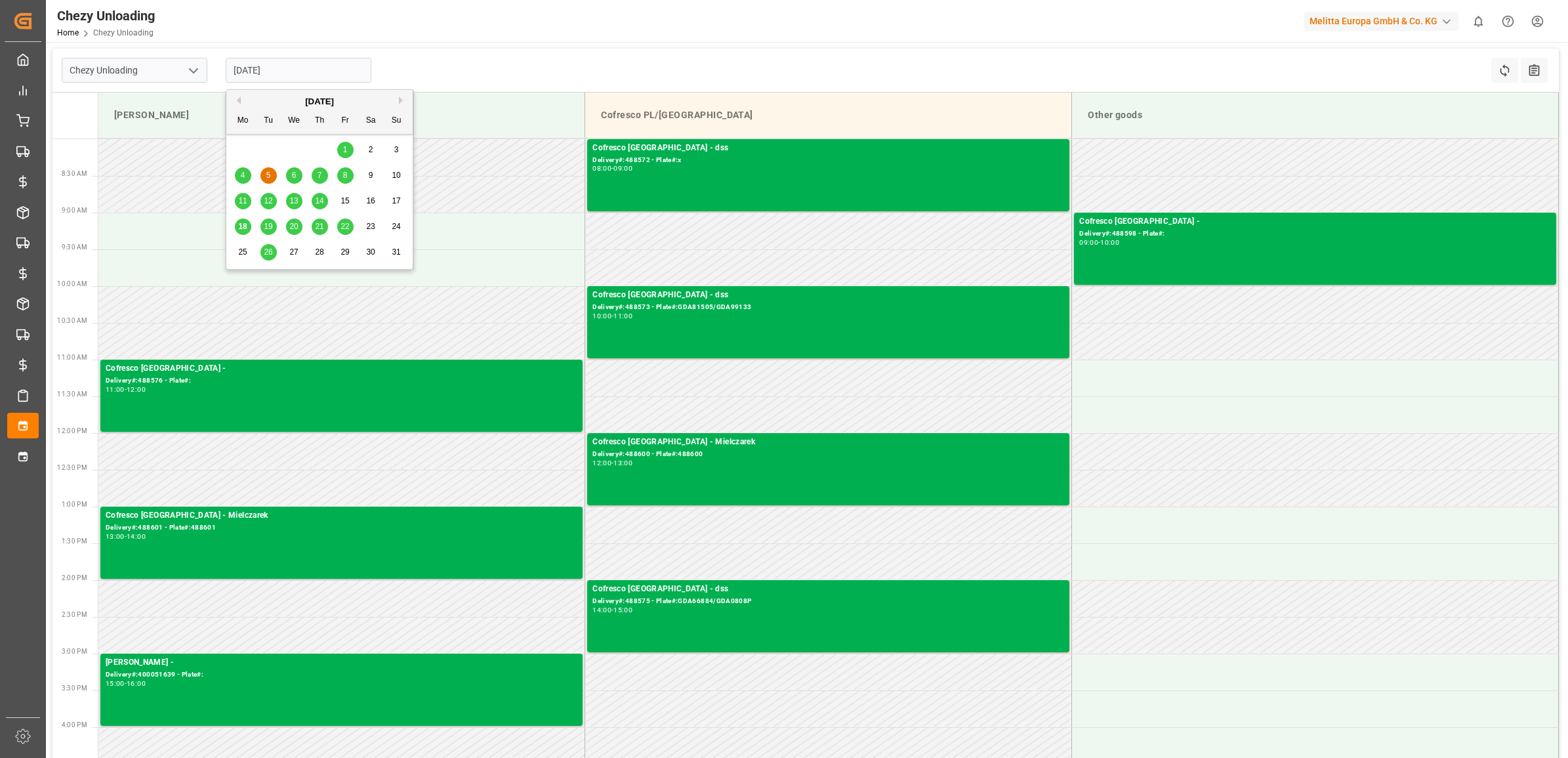
click at [296, 169] on div "6" at bounding box center [294, 176] width 17 height 16
type input "[DATE]"
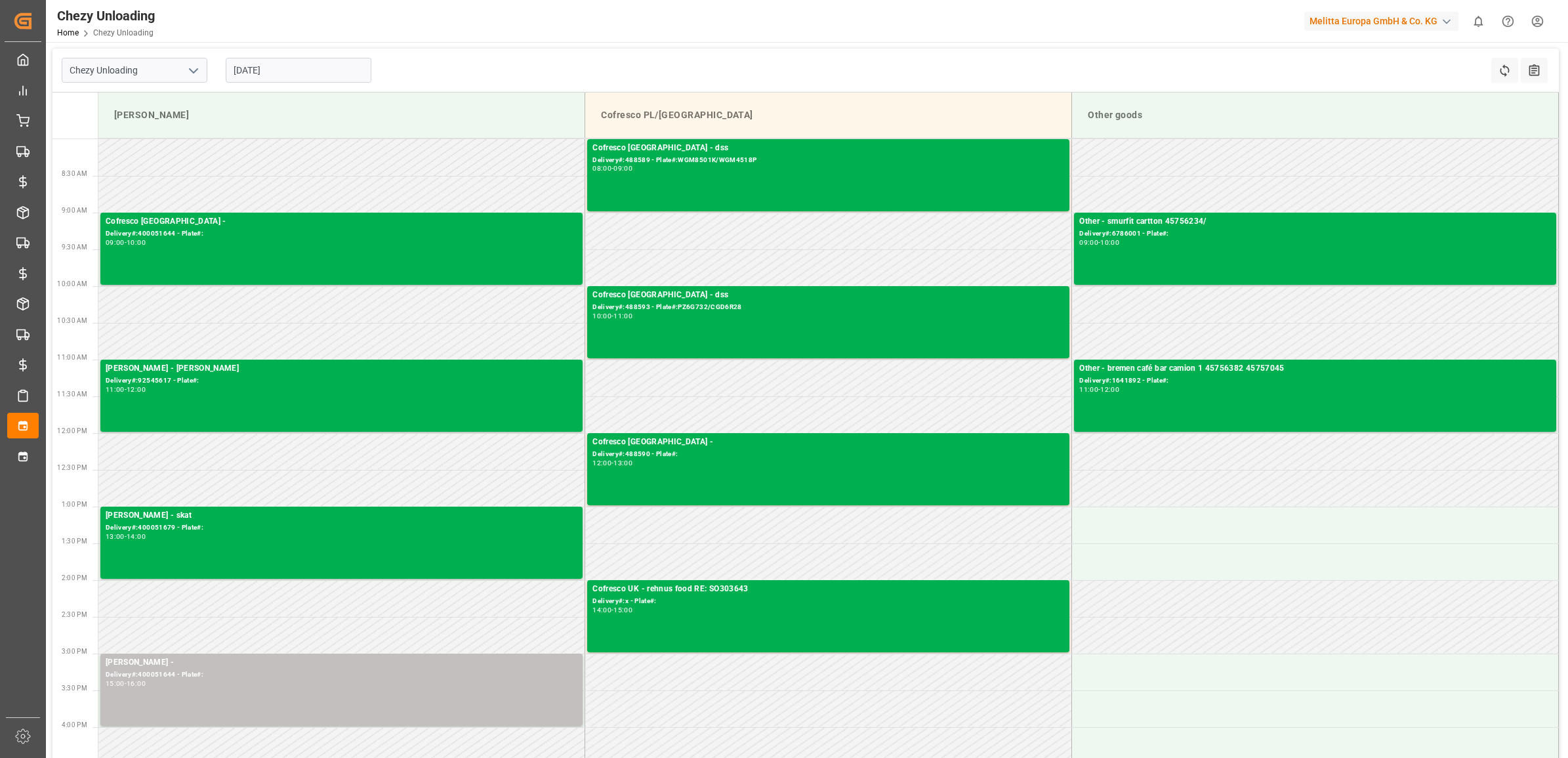
click at [467, 64] on div "Chezy Unloading [DATE] Refresh Time Slots All Audits" at bounding box center [805, 70] width 1506 height 44
